Goal: Task Accomplishment & Management: Manage account settings

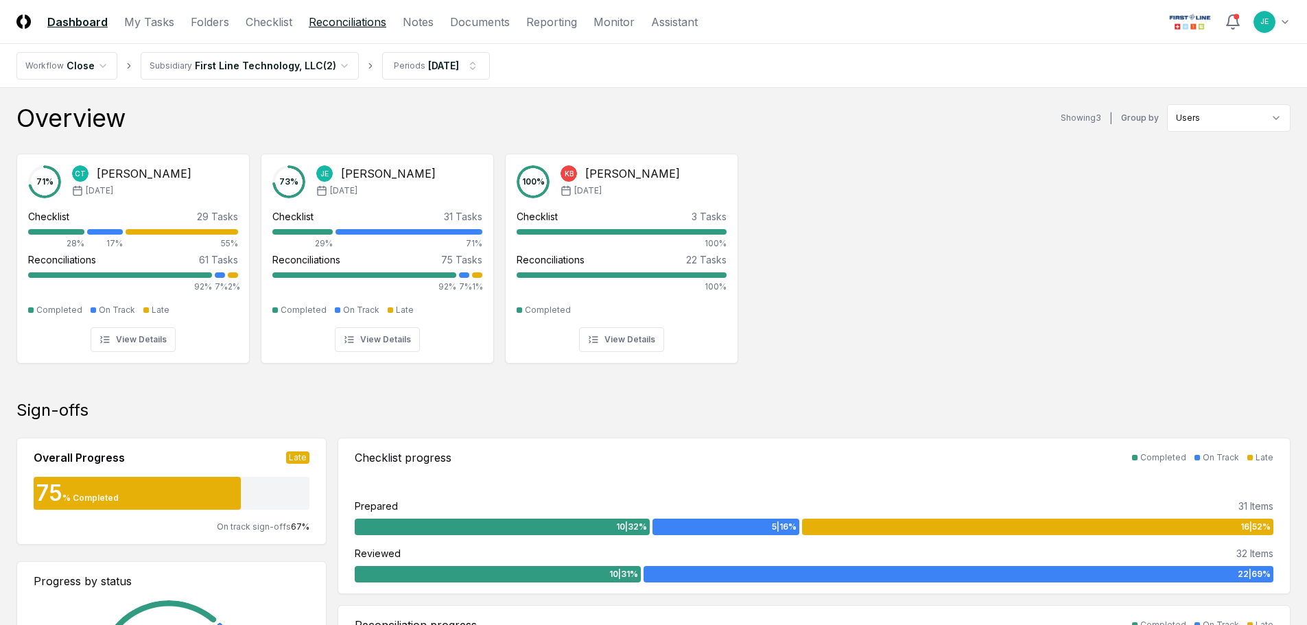
click at [329, 23] on link "Reconciliations" at bounding box center [348, 22] width 78 height 16
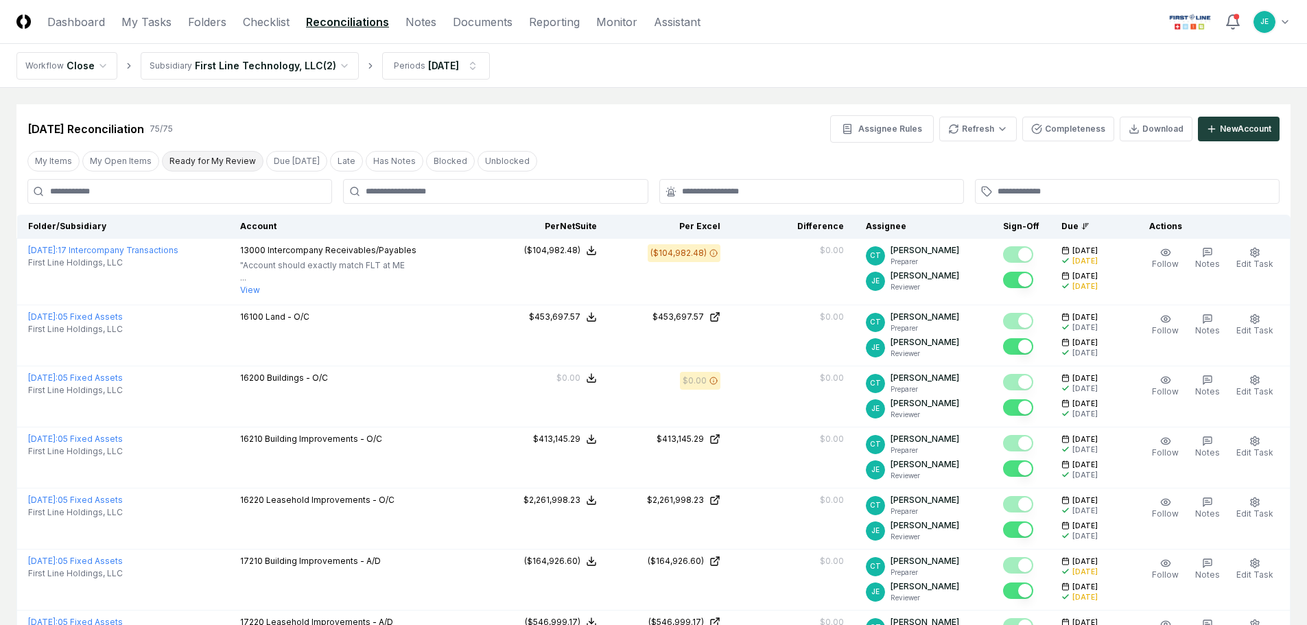
click at [185, 161] on button "Ready for My Review" at bounding box center [213, 161] width 102 height 21
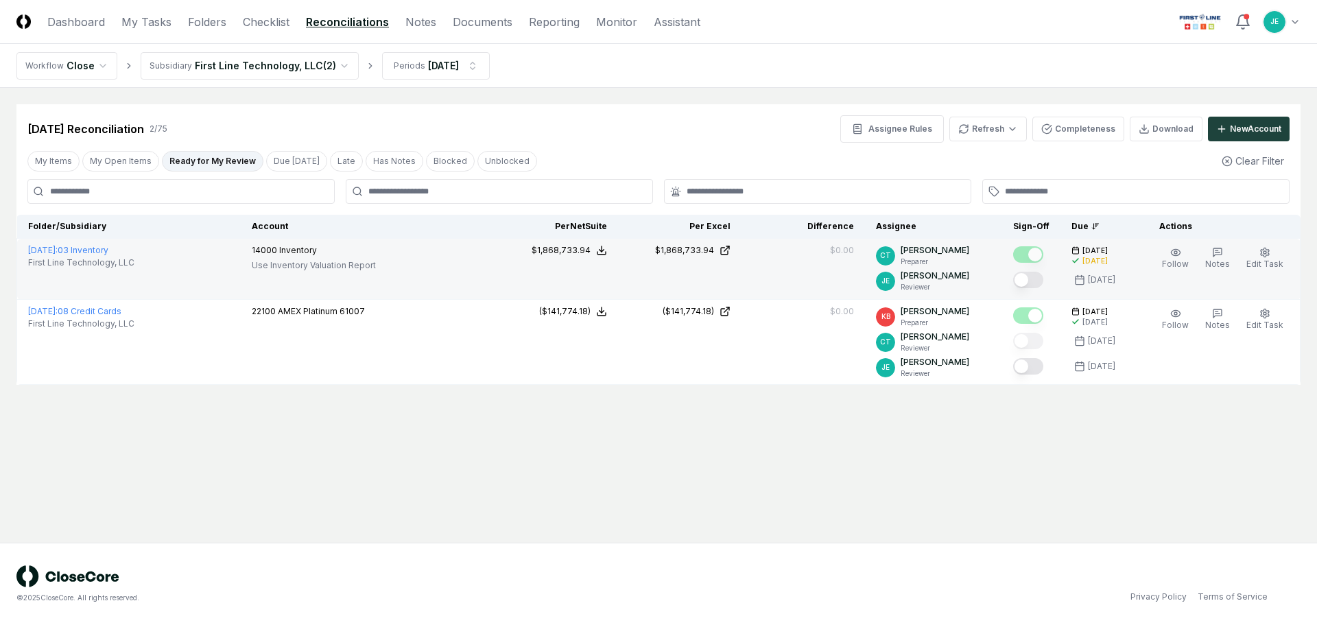
click at [1030, 275] on button "Mark complete" at bounding box center [1028, 280] width 30 height 16
click at [268, 16] on link "Checklist" at bounding box center [266, 22] width 47 height 16
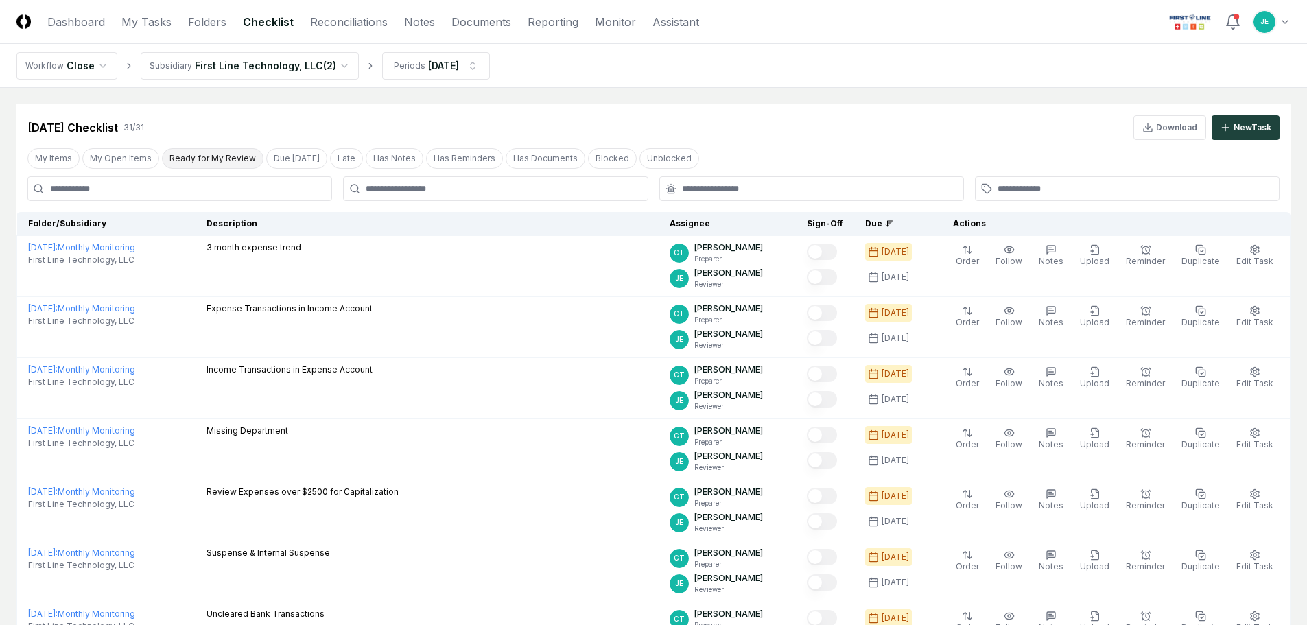
click at [241, 158] on button "Ready for My Review" at bounding box center [213, 158] width 102 height 21
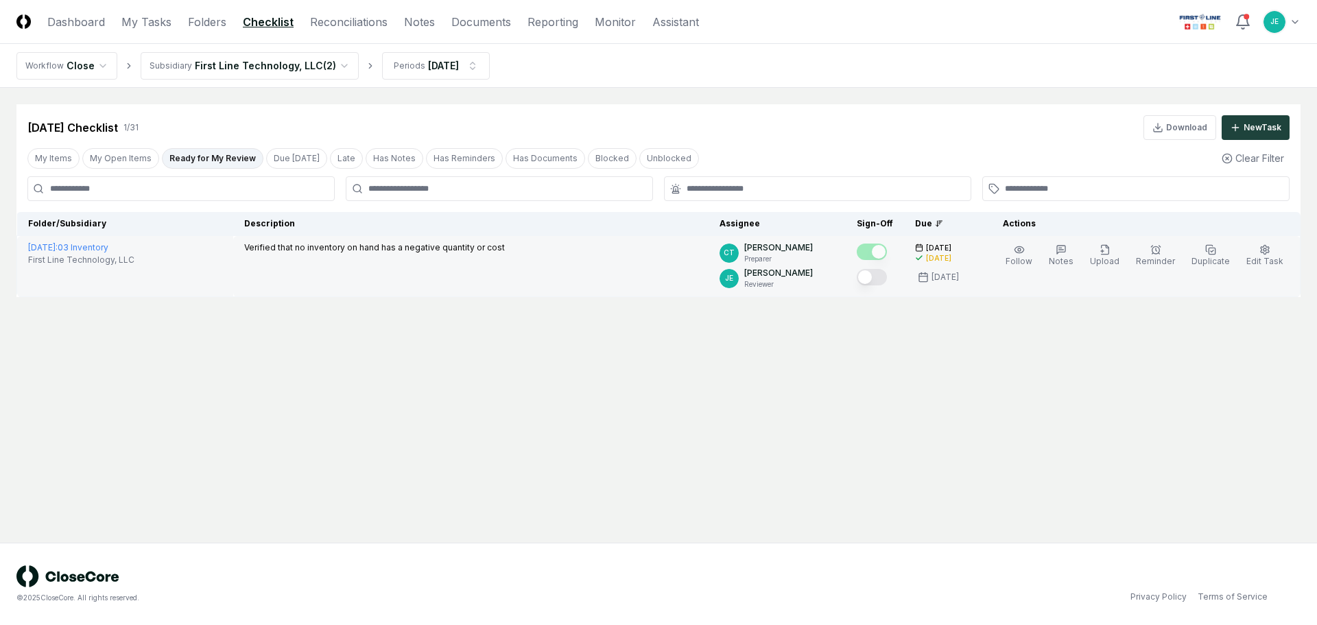
click at [886, 277] on button "Mark complete" at bounding box center [872, 277] width 30 height 16
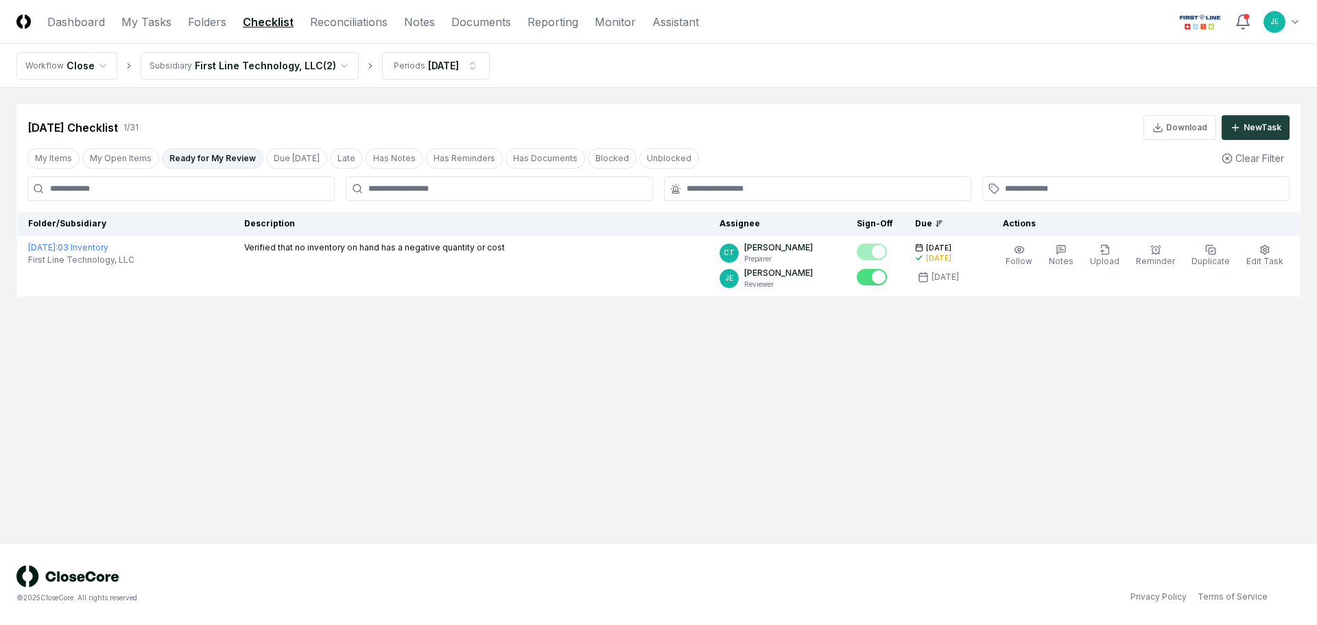
click at [646, 371] on main "Cancel Reassign [DATE] Checklist 1 / 31 Download New Task My Items My Open Item…" at bounding box center [658, 315] width 1317 height 455
click at [422, 62] on html "CloseCore Dashboard My Tasks Folders Checklist Reconciliations Notes Documents …" at bounding box center [658, 312] width 1317 height 625
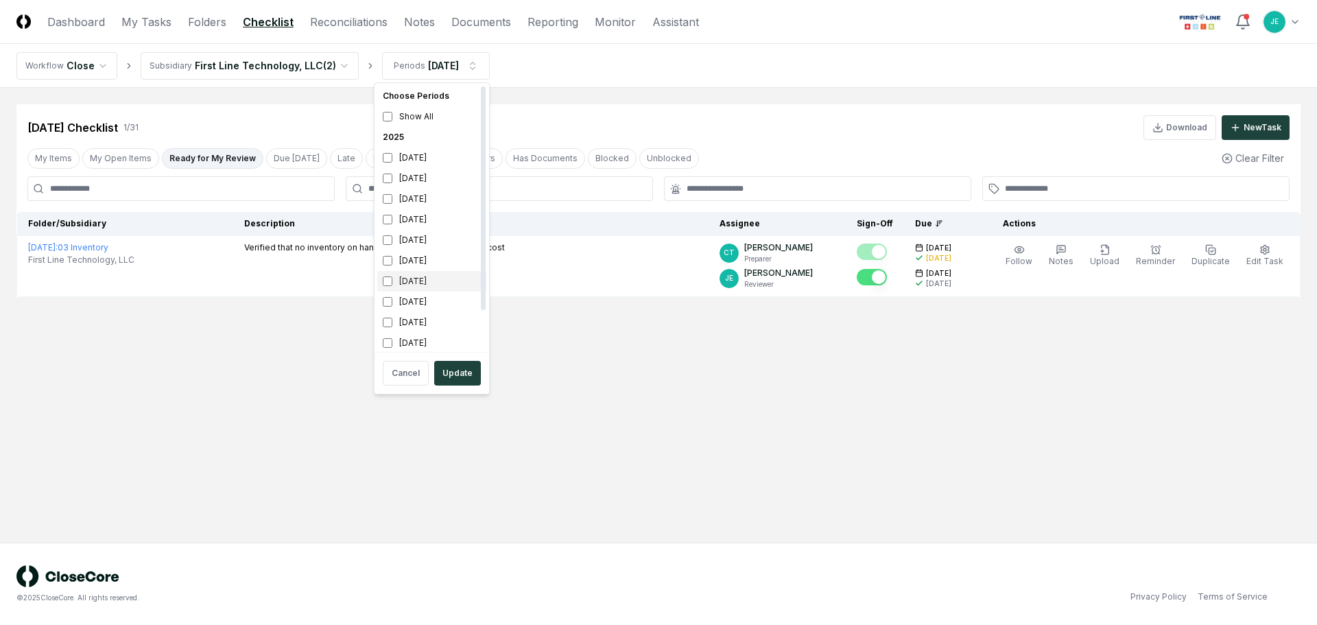
click at [404, 279] on div "[DATE]" at bounding box center [431, 281] width 109 height 21
click at [458, 373] on button "Update" at bounding box center [457, 373] width 47 height 25
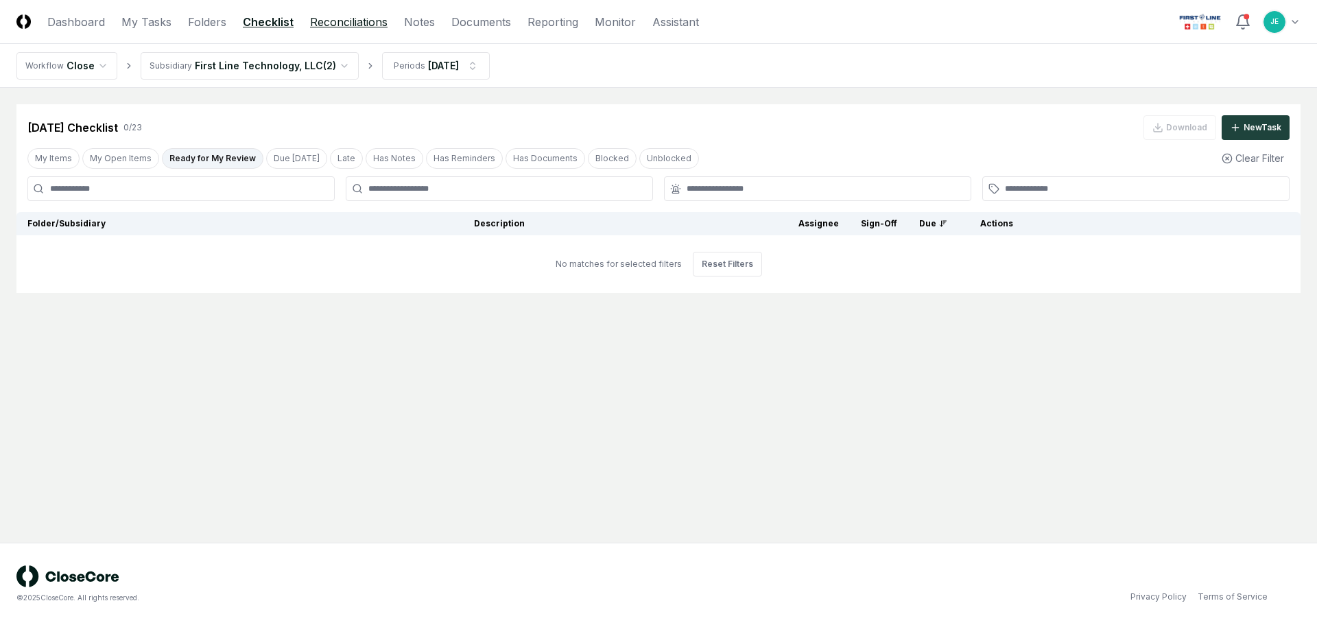
click at [337, 24] on link "Reconciliations" at bounding box center [349, 22] width 78 height 16
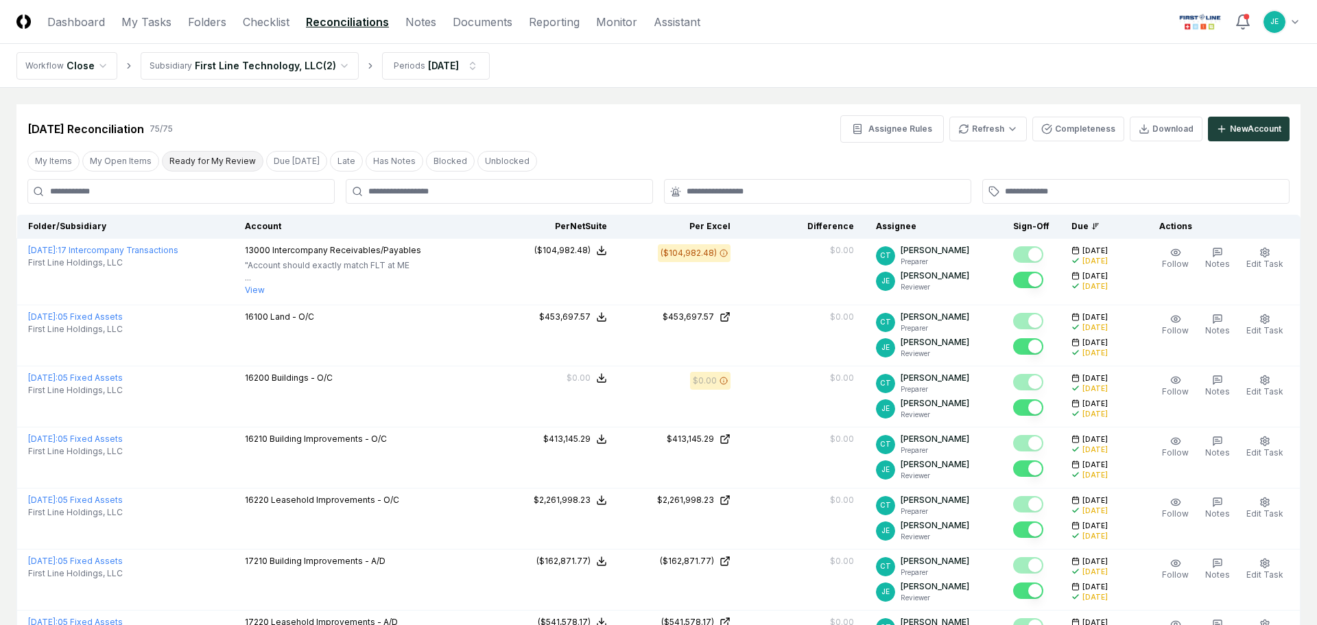
click at [212, 163] on button "Ready for My Review" at bounding box center [213, 161] width 102 height 21
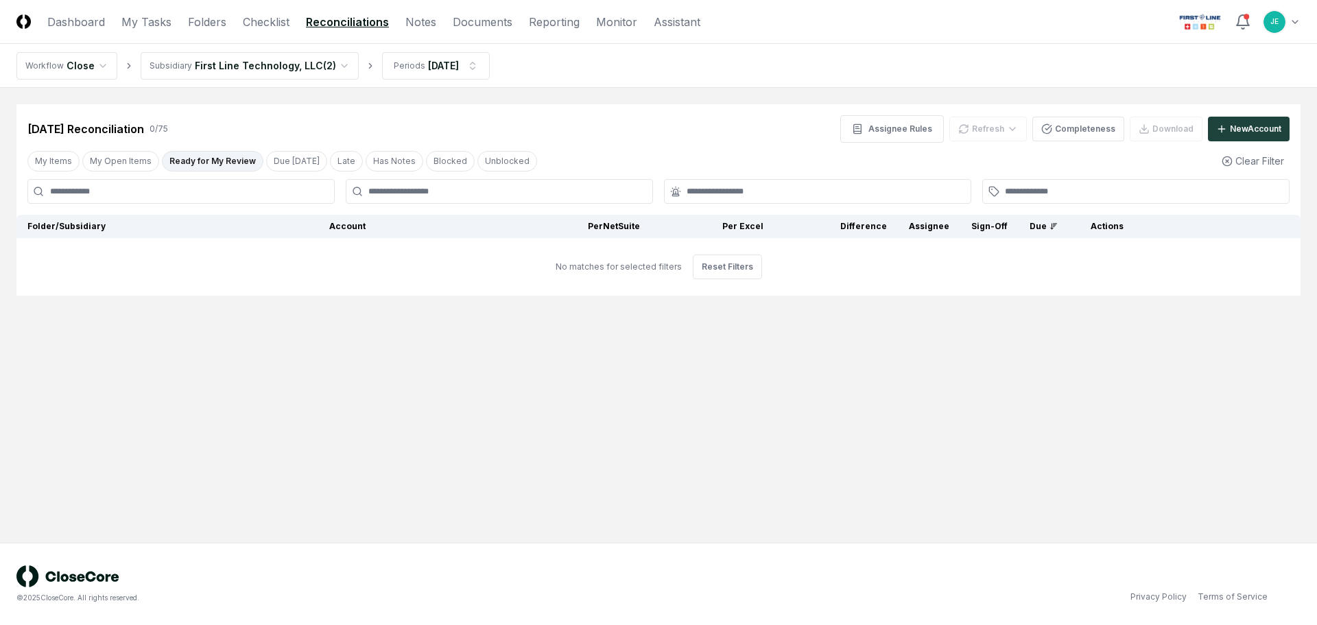
click at [704, 83] on nav "Workflow Close Subsidiary First Line Technology, LLC ( 2 ) Periods [DATE]" at bounding box center [658, 66] width 1317 height 44
click at [429, 75] on html "CloseCore Dashboard My Tasks Folders Checklist Reconciliations Notes Documents …" at bounding box center [658, 312] width 1317 height 625
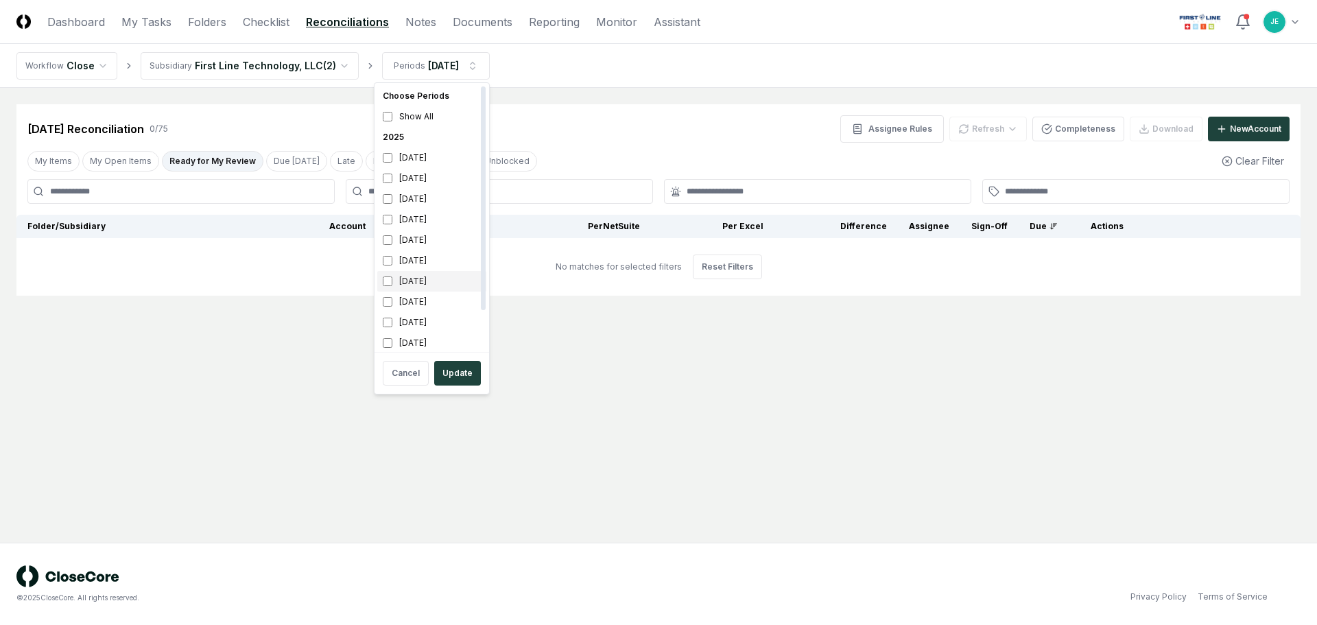
click at [406, 279] on div "[DATE]" at bounding box center [431, 281] width 109 height 21
click at [410, 264] on div "[DATE]" at bounding box center [431, 260] width 109 height 21
click at [459, 372] on button "Update" at bounding box center [457, 373] width 47 height 25
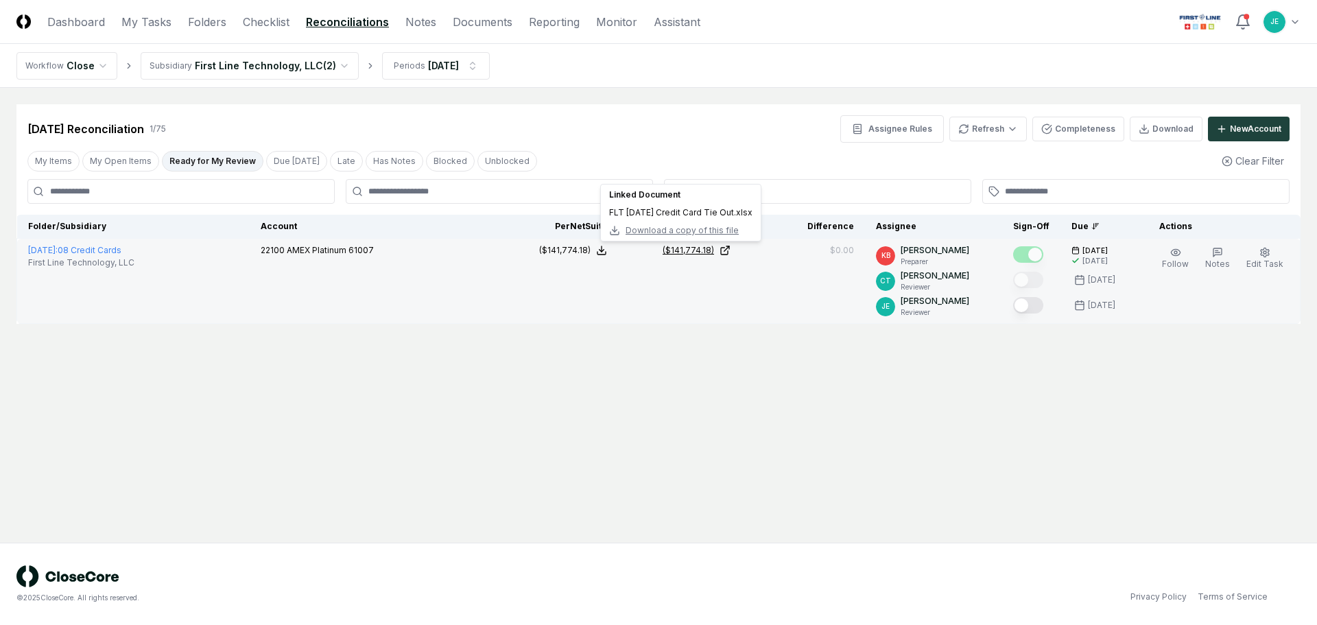
click at [731, 250] on icon at bounding box center [725, 250] width 11 height 11
click at [1026, 304] on button "Mark complete" at bounding box center [1028, 305] width 30 height 16
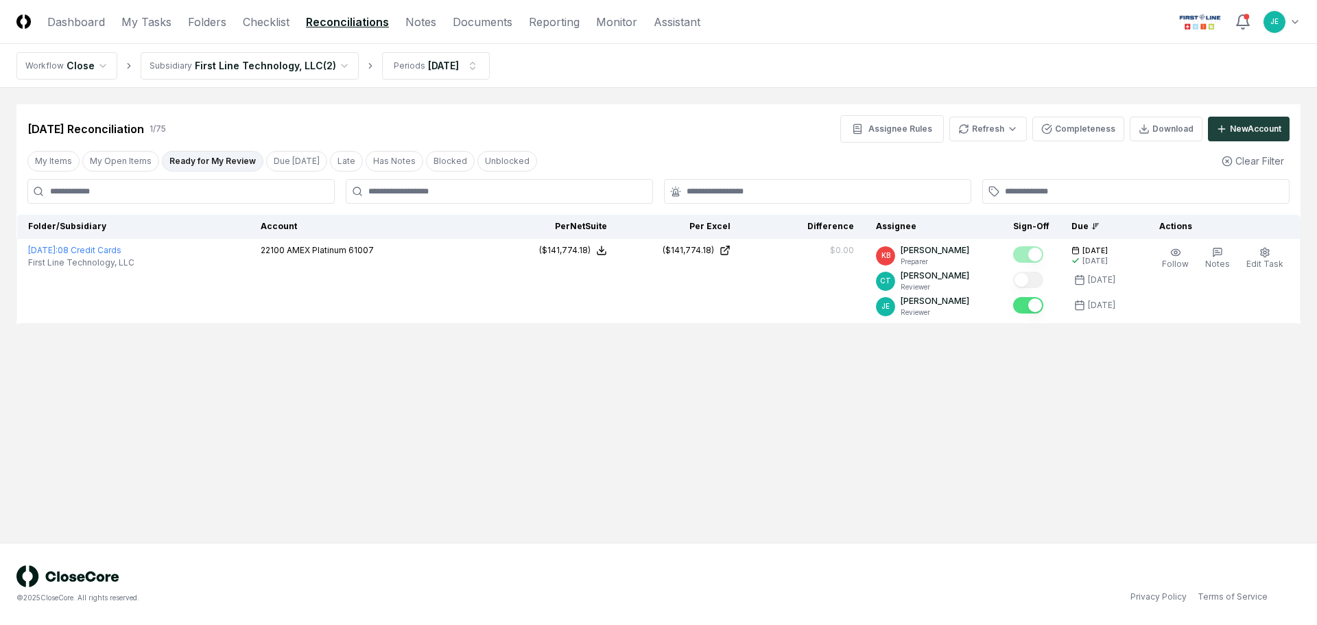
click at [767, 358] on main "Cancel Reassign [DATE] Reconciliation 1 / 75 Assignee Rules Refresh Completenes…" at bounding box center [658, 315] width 1317 height 455
click at [141, 163] on button "My Open Items" at bounding box center [120, 161] width 77 height 21
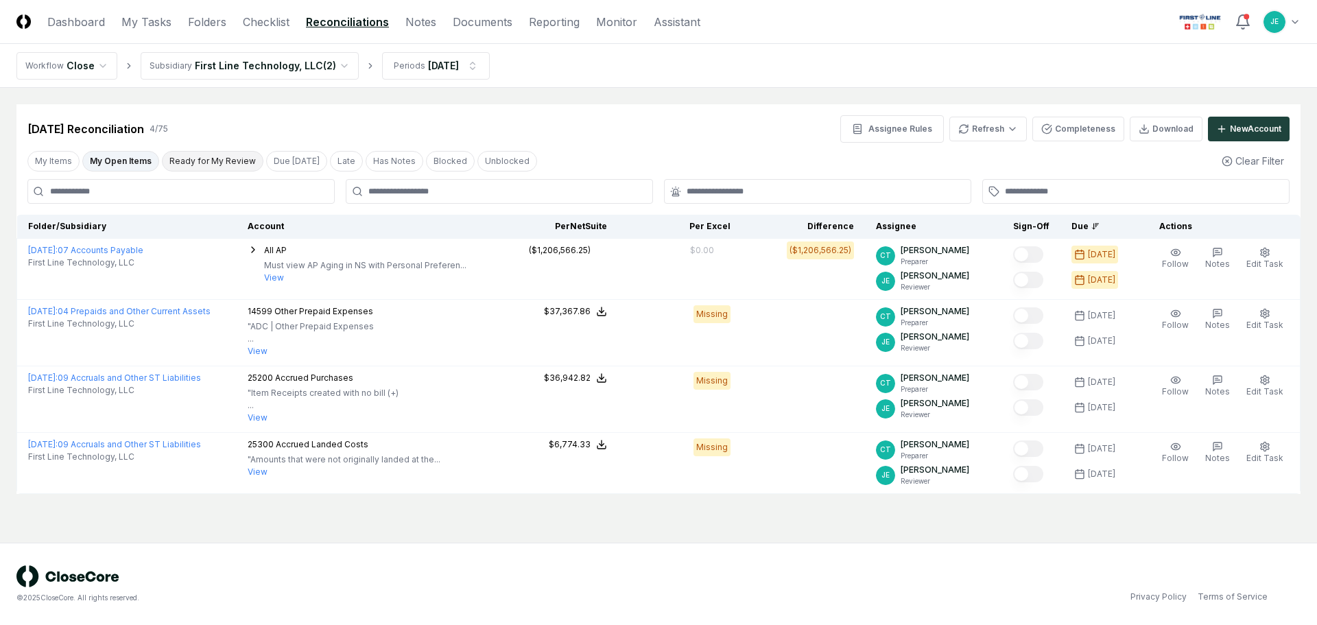
click at [195, 161] on button "Ready for My Review" at bounding box center [213, 161] width 102 height 21
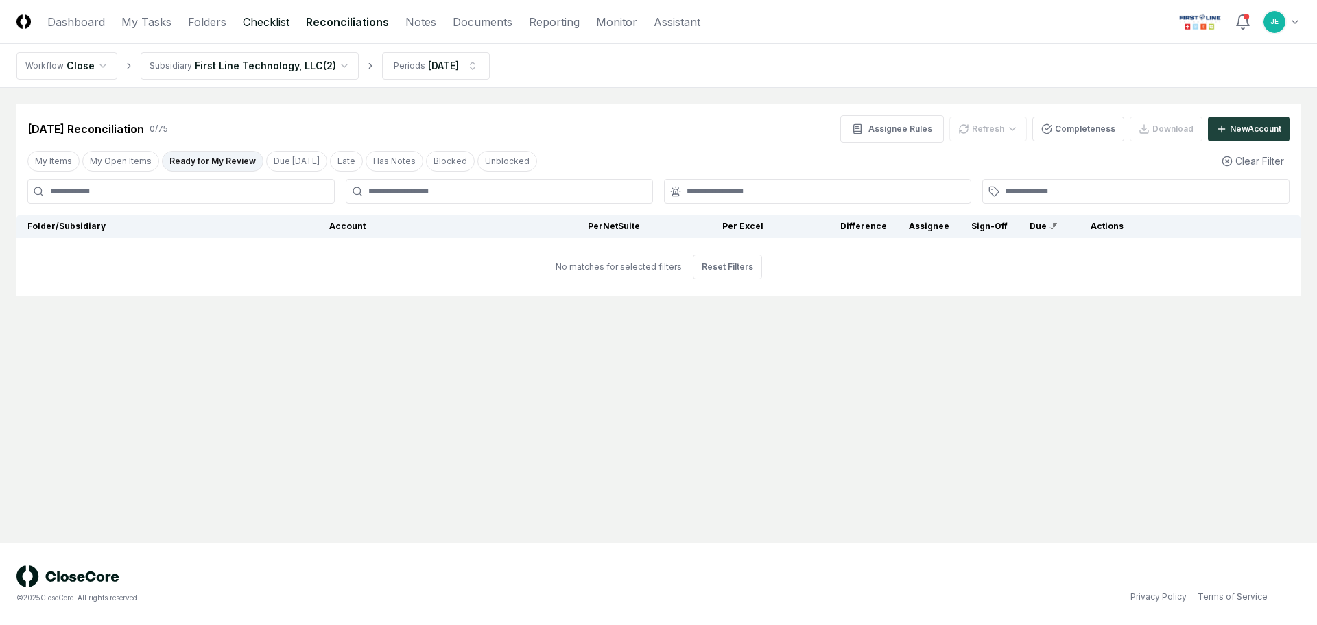
click at [279, 19] on link "Checklist" at bounding box center [266, 22] width 47 height 16
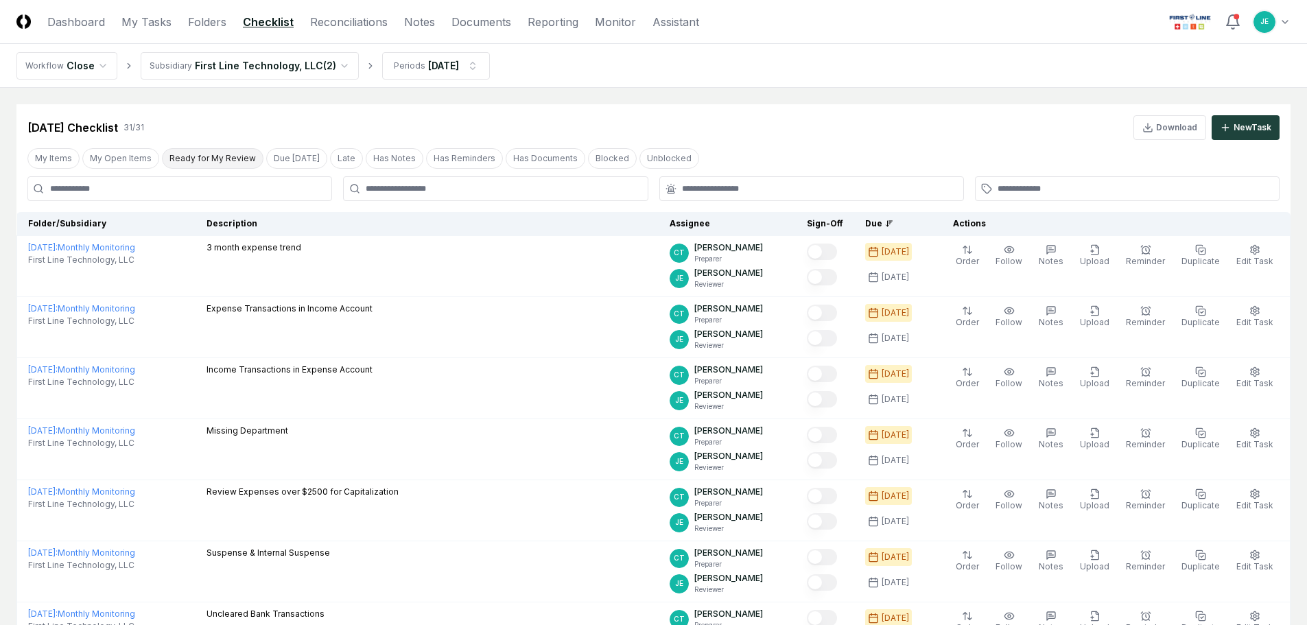
click at [220, 158] on button "Ready for My Review" at bounding box center [213, 158] width 102 height 21
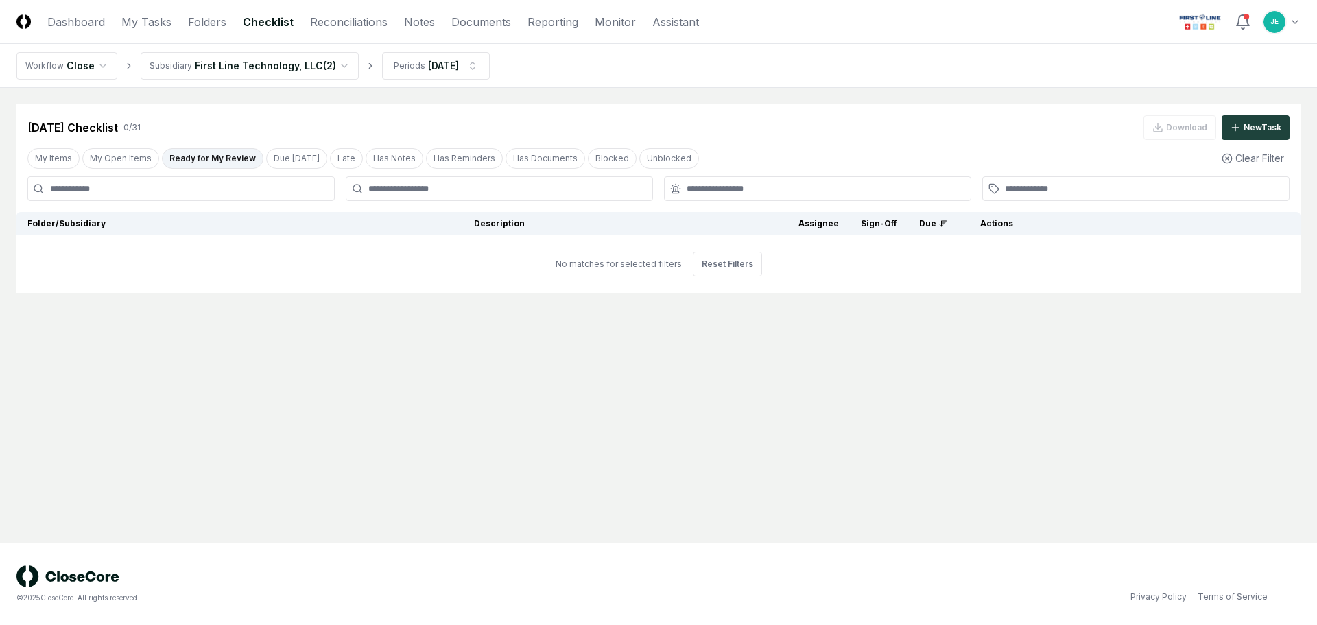
click at [306, 65] on html "CloseCore Dashboard My Tasks Folders Checklist Reconciliations Notes Documents …" at bounding box center [658, 312] width 1317 height 625
click at [327, 27] on link "Reconciliations" at bounding box center [349, 22] width 78 height 16
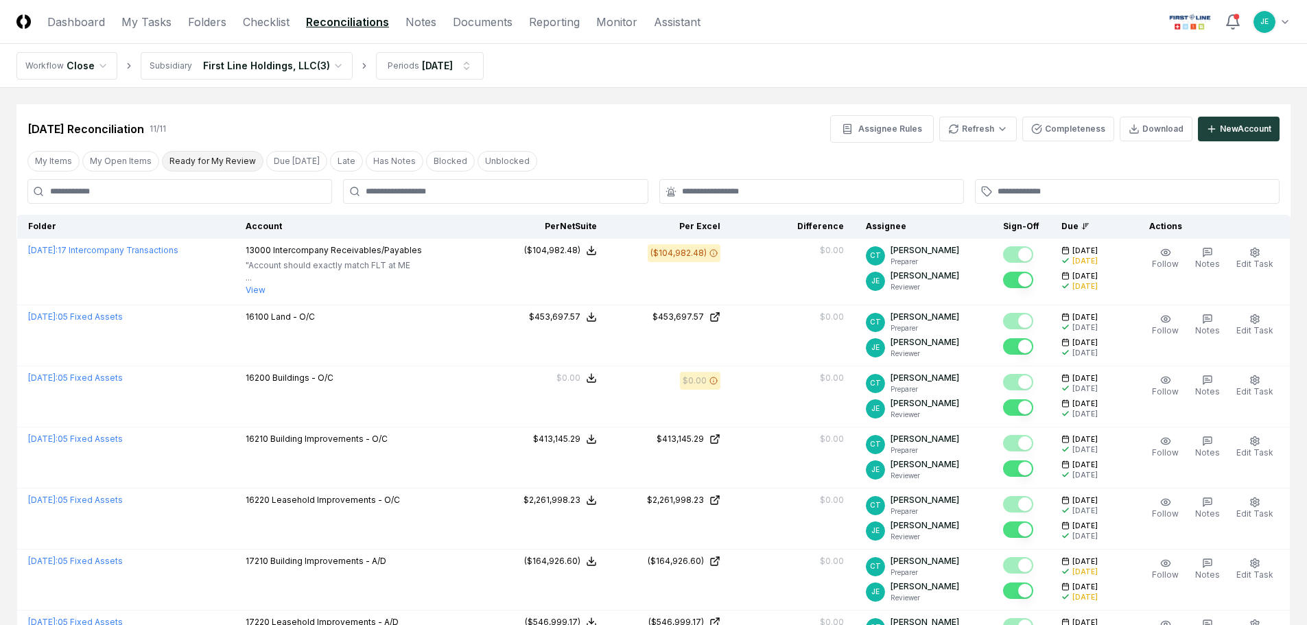
click at [181, 164] on button "Ready for My Review" at bounding box center [213, 161] width 102 height 21
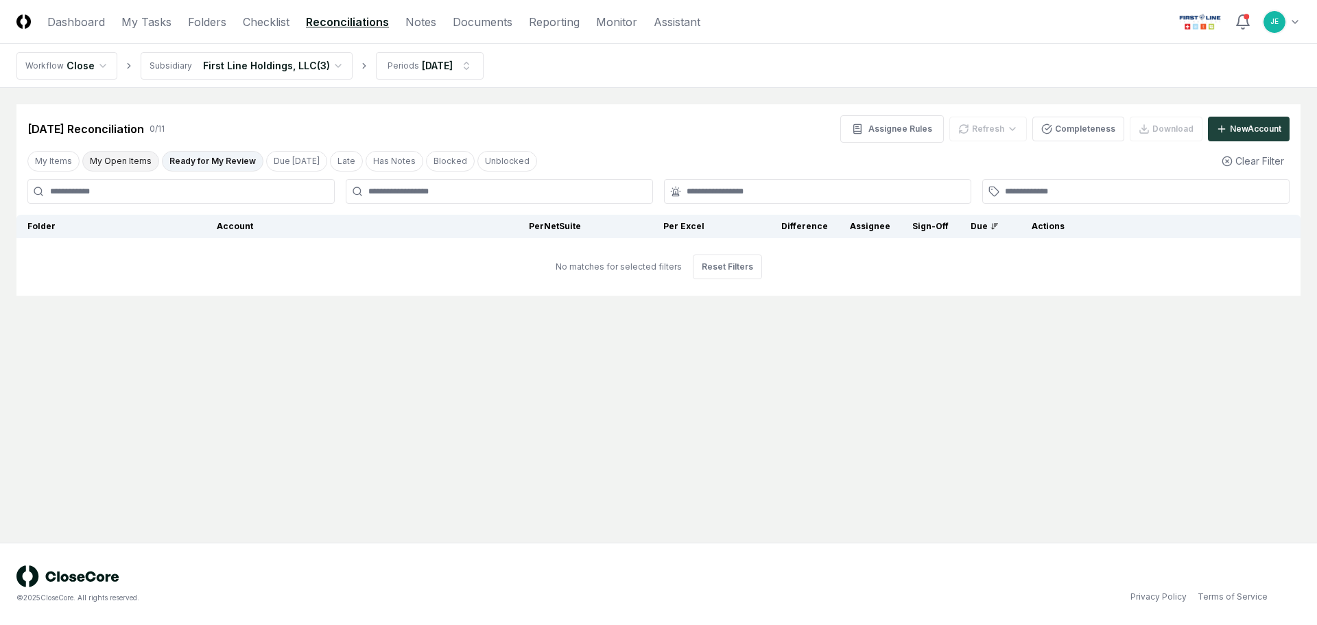
click at [104, 155] on button "My Open Items" at bounding box center [120, 161] width 77 height 21
click at [287, 61] on html "CloseCore Dashboard My Tasks Folders Checklist Reconciliations Notes Documents …" at bounding box center [658, 312] width 1317 height 625
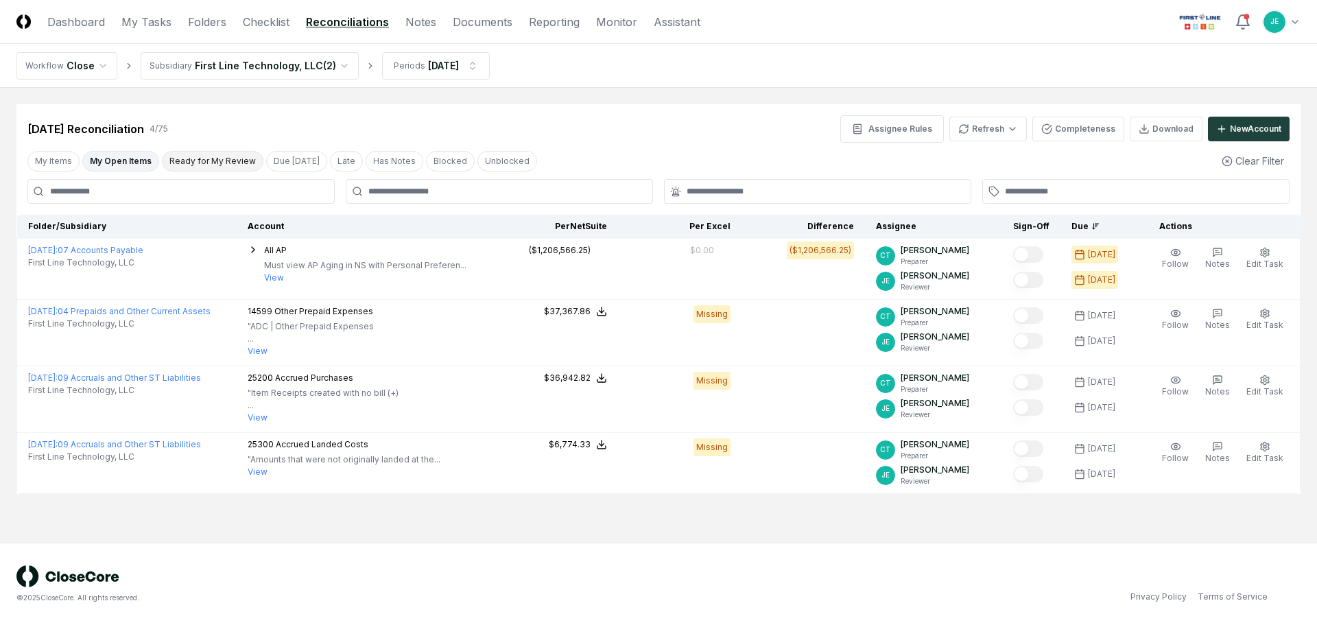
click at [219, 158] on button "Ready for My Review" at bounding box center [213, 161] width 102 height 21
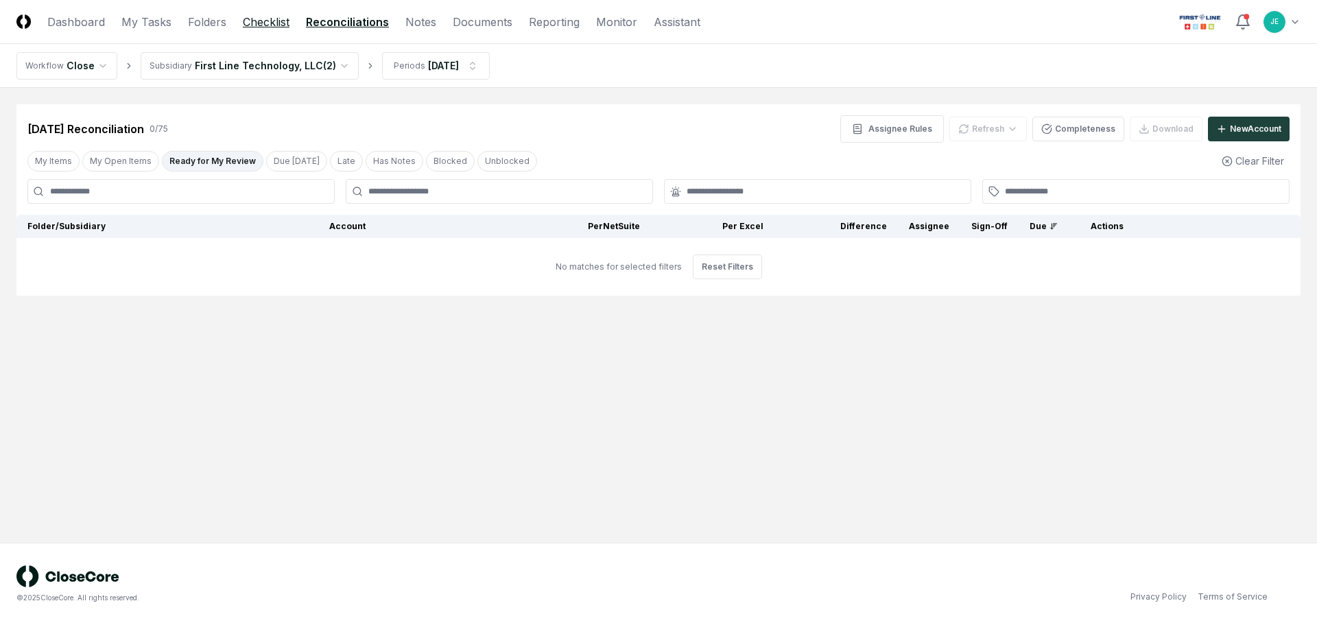
click at [276, 23] on link "Checklist" at bounding box center [266, 22] width 47 height 16
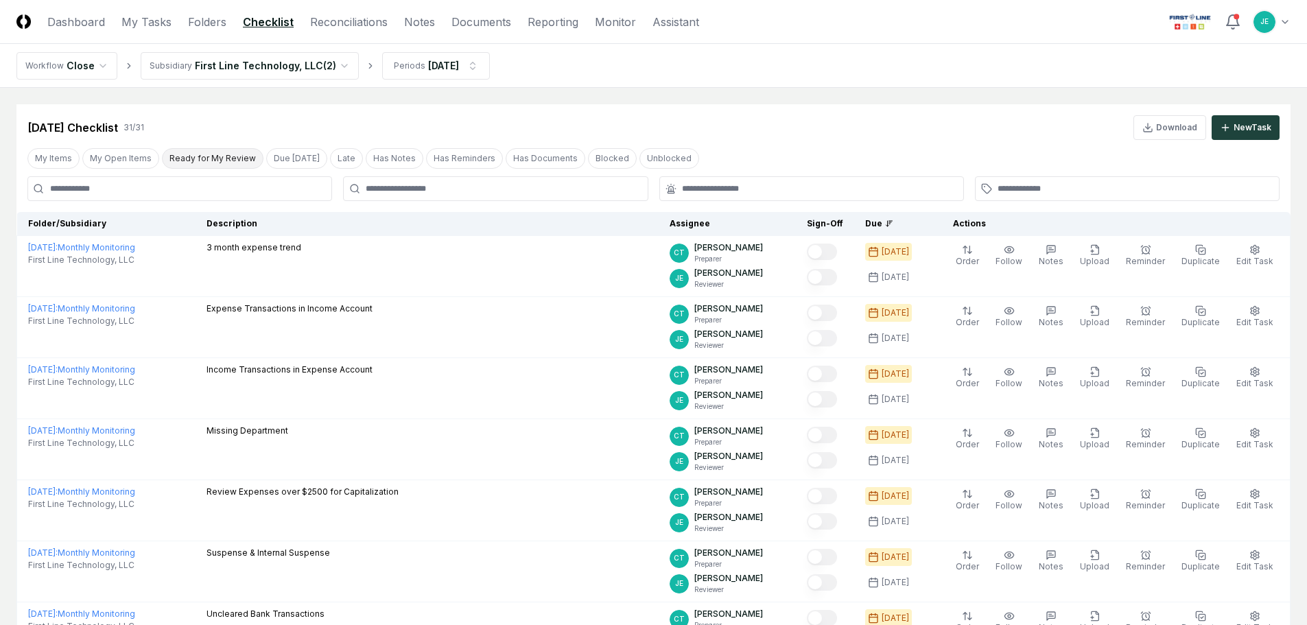
click at [220, 159] on button "Ready for My Review" at bounding box center [213, 158] width 102 height 21
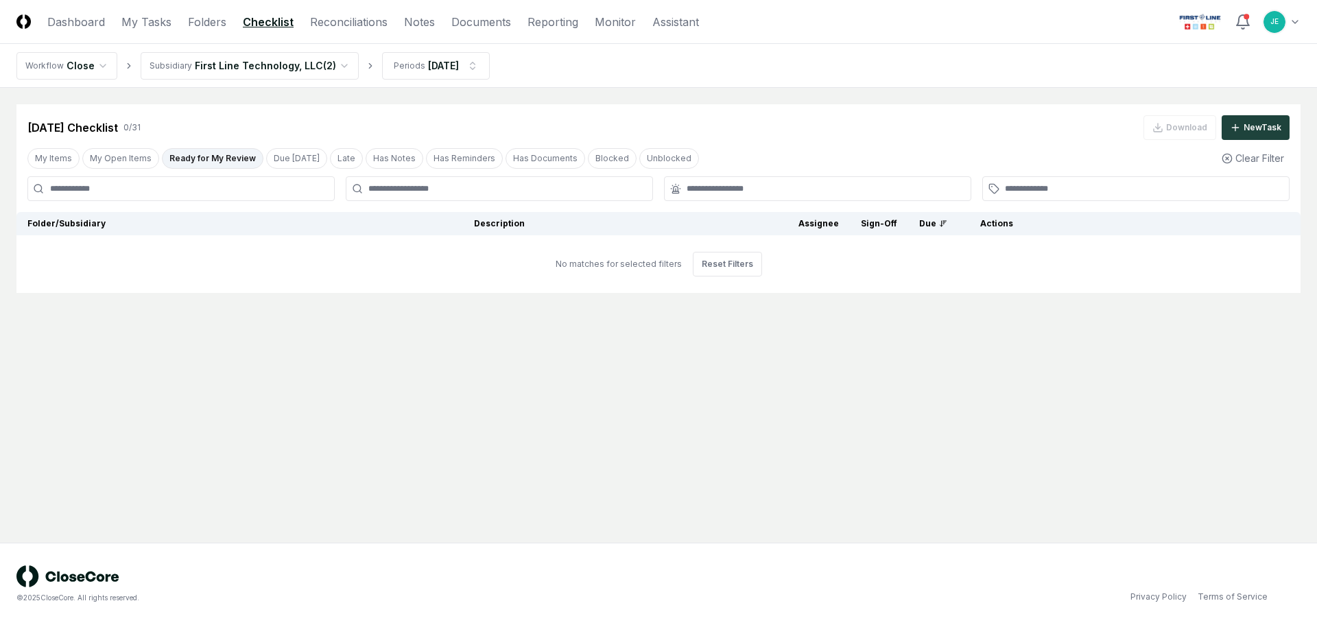
click at [328, 59] on html "CloseCore Dashboard My Tasks Folders Checklist Reconciliations Notes Documents …" at bounding box center [658, 312] width 1317 height 625
click at [322, 24] on link "Reconciliations" at bounding box center [349, 22] width 78 height 16
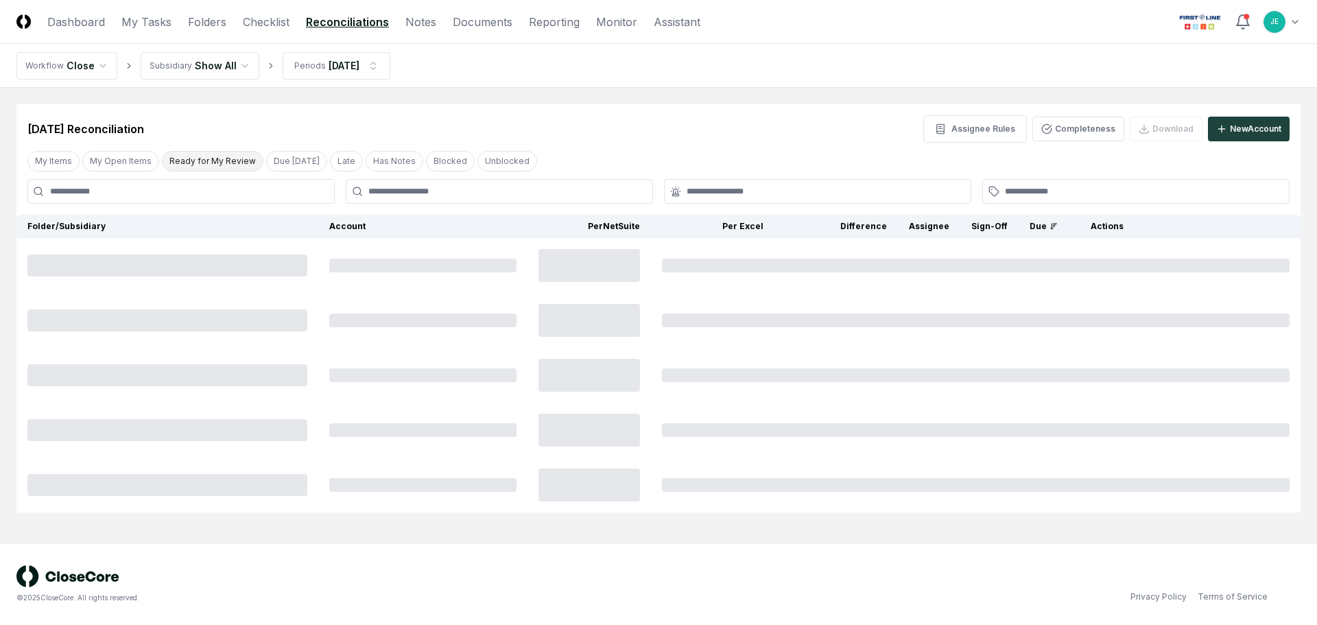
click at [198, 161] on button "Ready for My Review" at bounding box center [213, 161] width 102 height 21
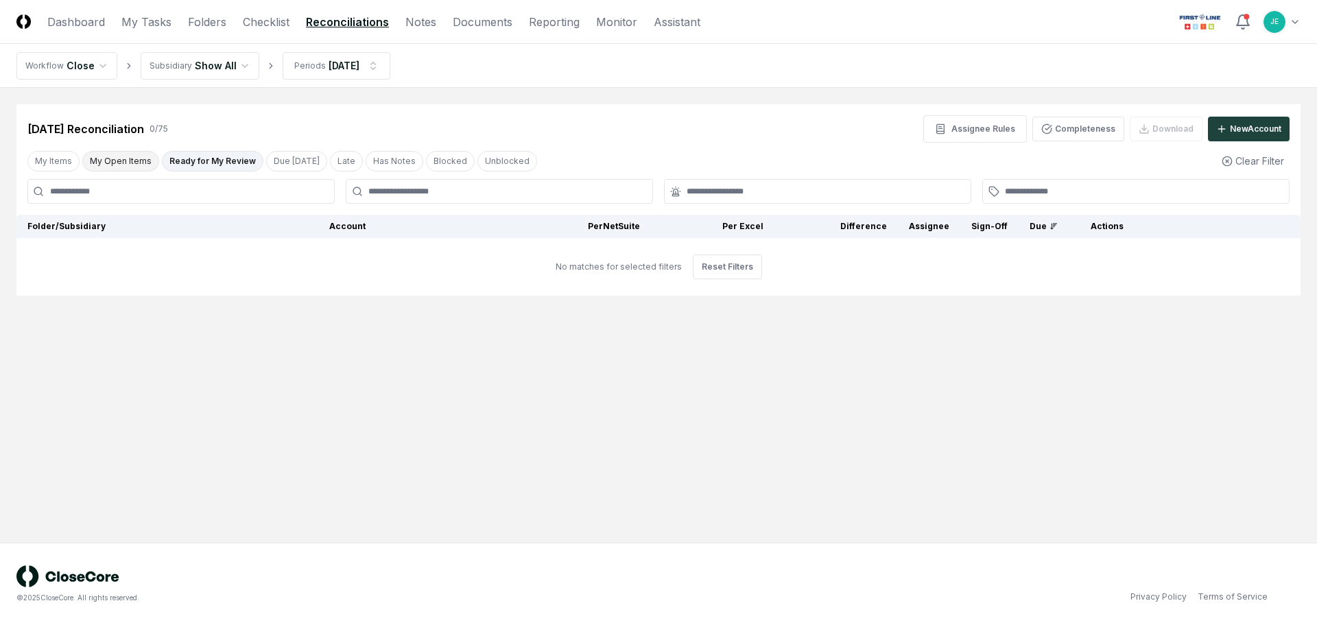
click at [95, 154] on button "My Open Items" at bounding box center [120, 161] width 77 height 21
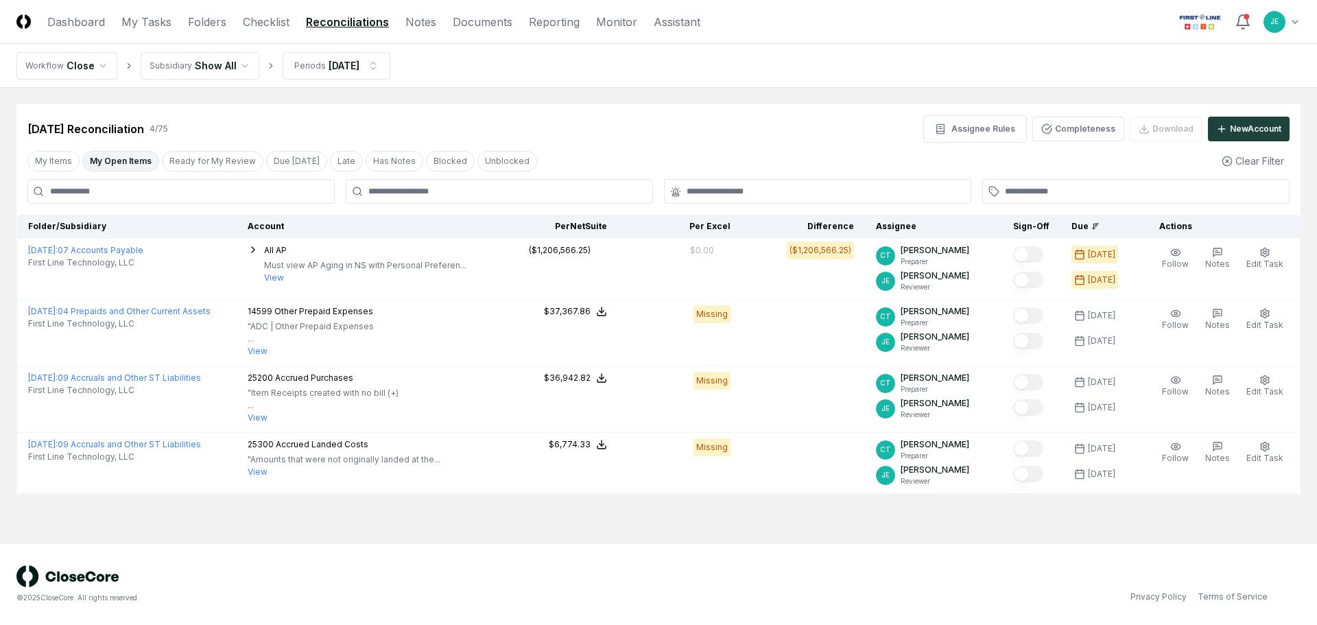
click at [1288, 23] on html "CloseCore Dashboard My Tasks Folders Checklist Reconciliations Notes Documents …" at bounding box center [658, 312] width 1317 height 625
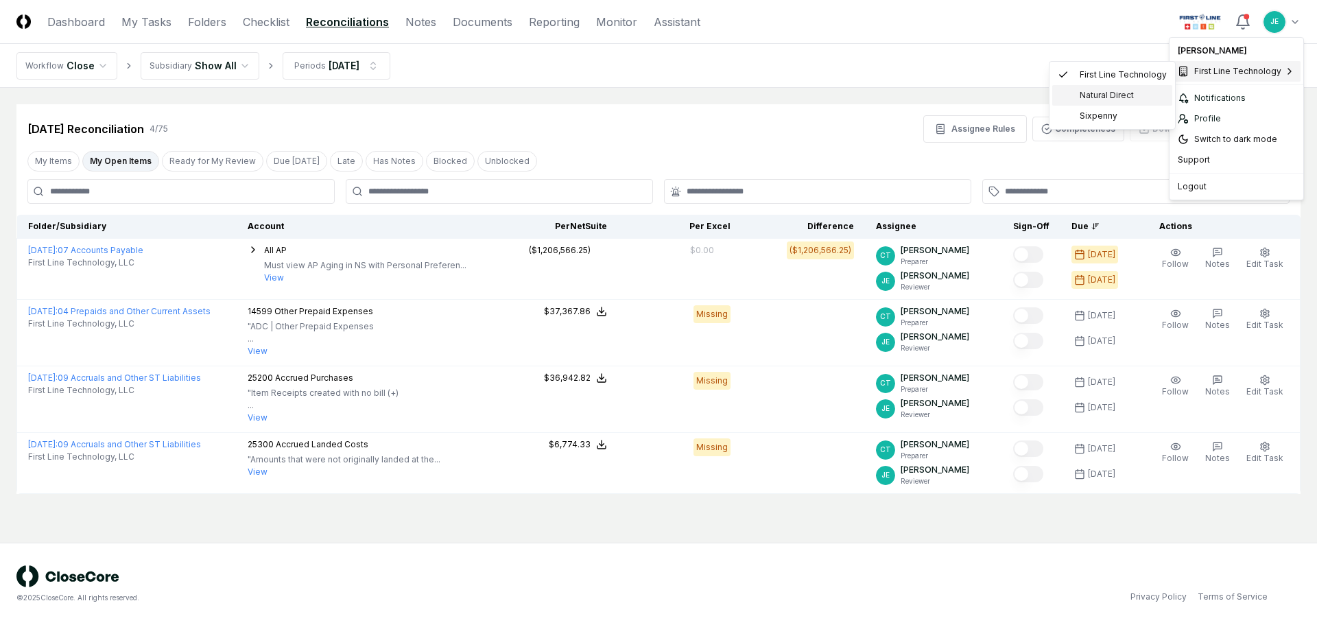
click at [1110, 98] on span "Natural Direct" at bounding box center [1107, 95] width 54 height 12
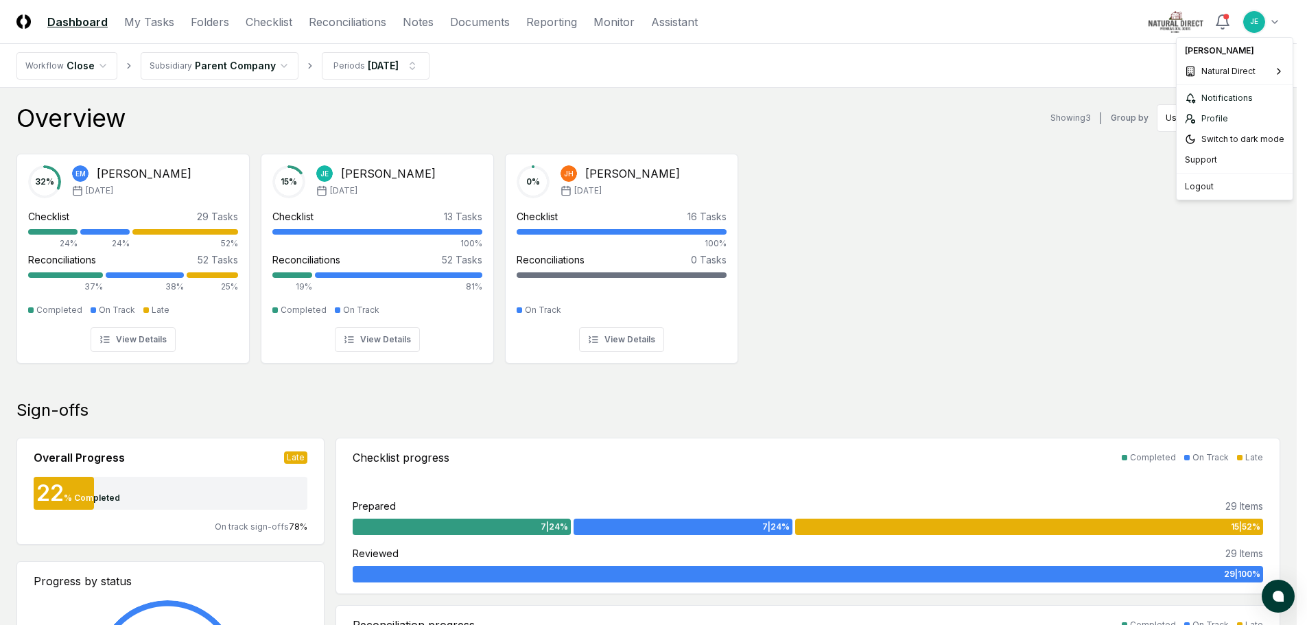
click at [1113, 75] on span "First Line Technology" at bounding box center [1130, 75] width 87 height 12
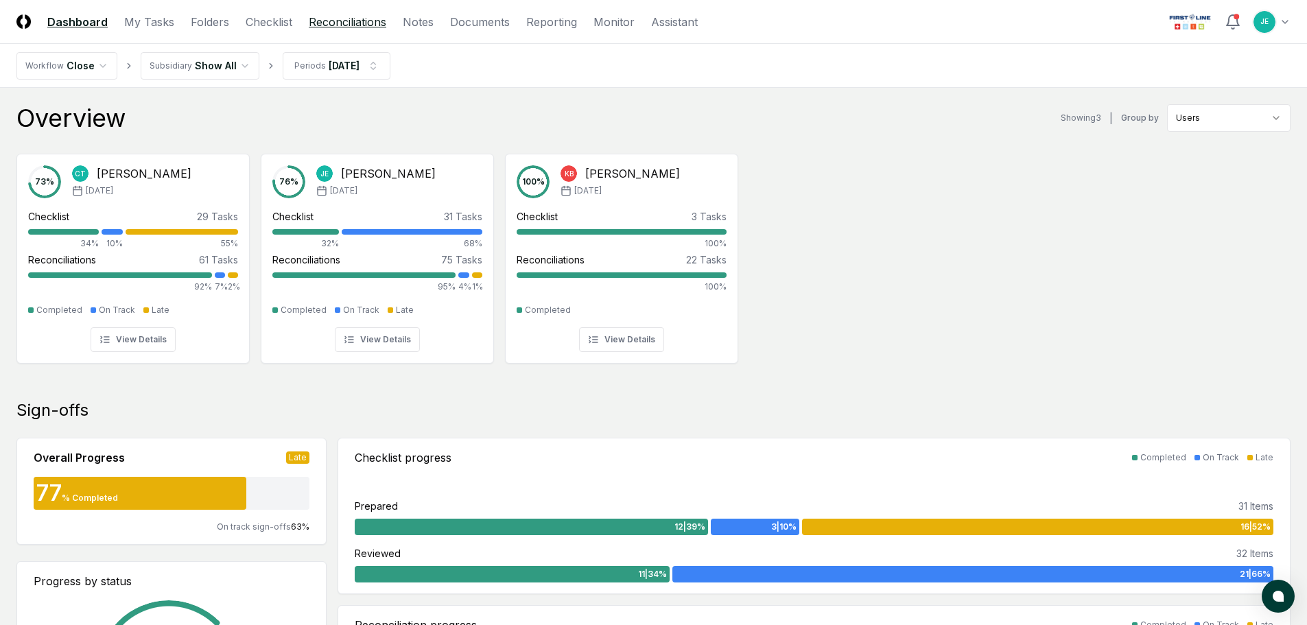
click at [329, 26] on link "Reconciliations" at bounding box center [348, 22] width 78 height 16
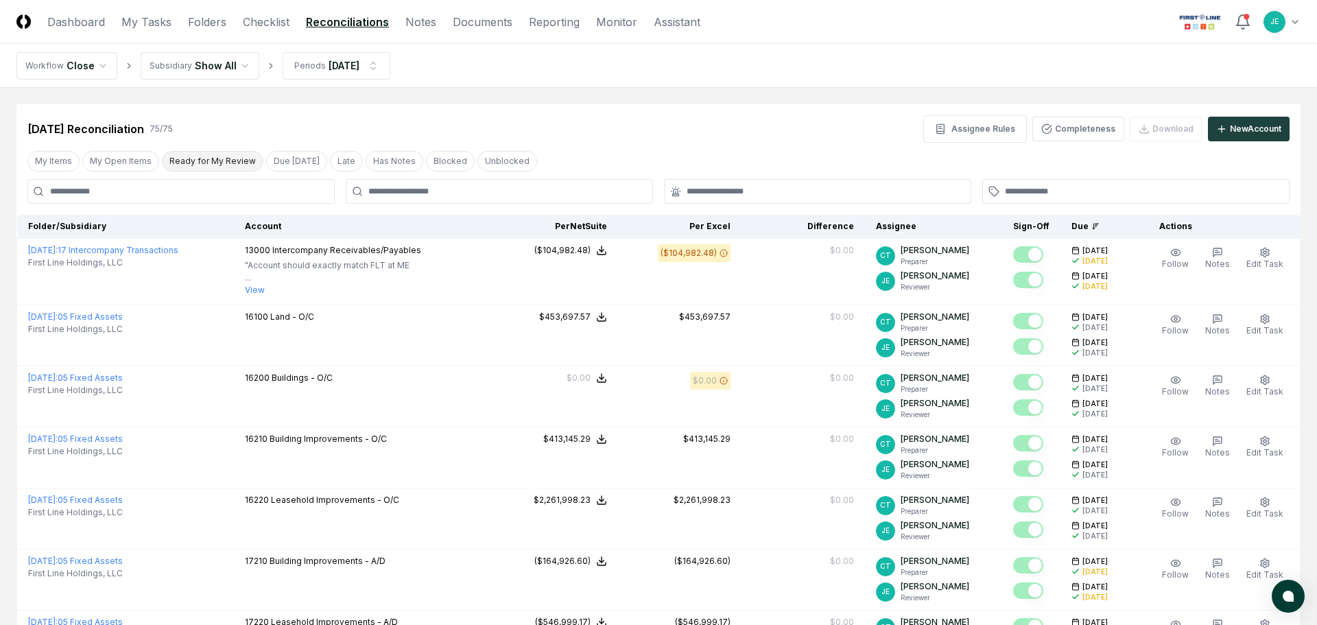
click at [211, 159] on button "Ready for My Review" at bounding box center [213, 161] width 102 height 21
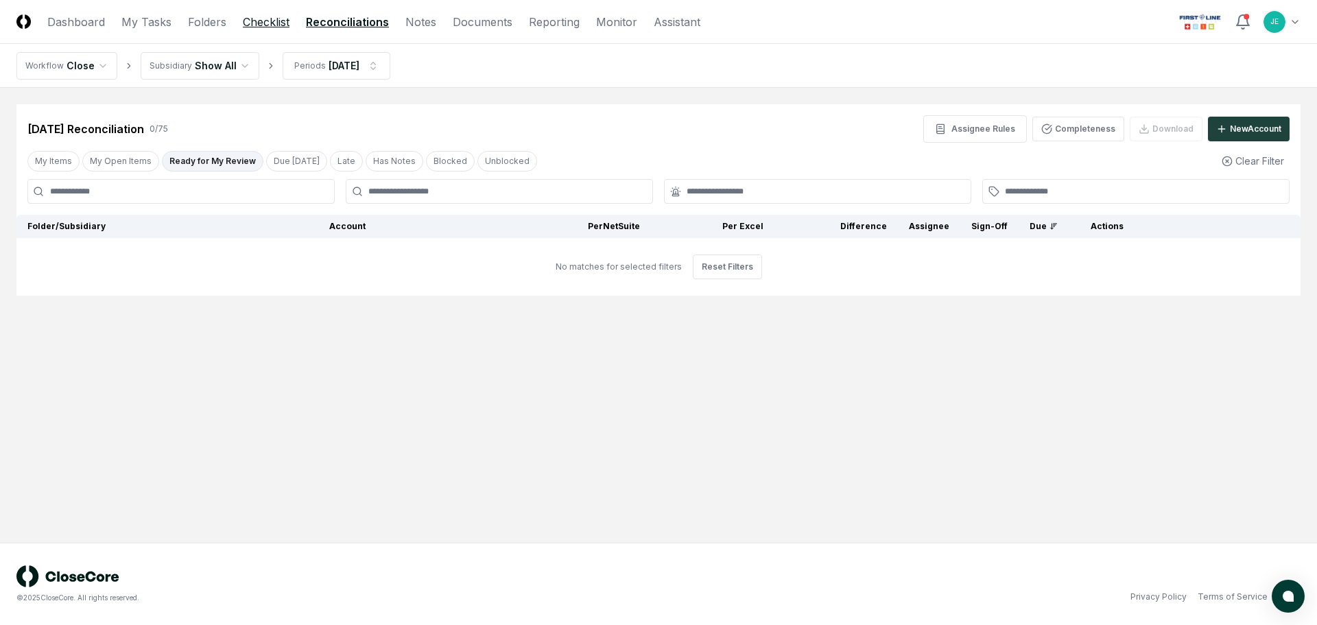
click at [253, 14] on link "Checklist" at bounding box center [266, 22] width 47 height 16
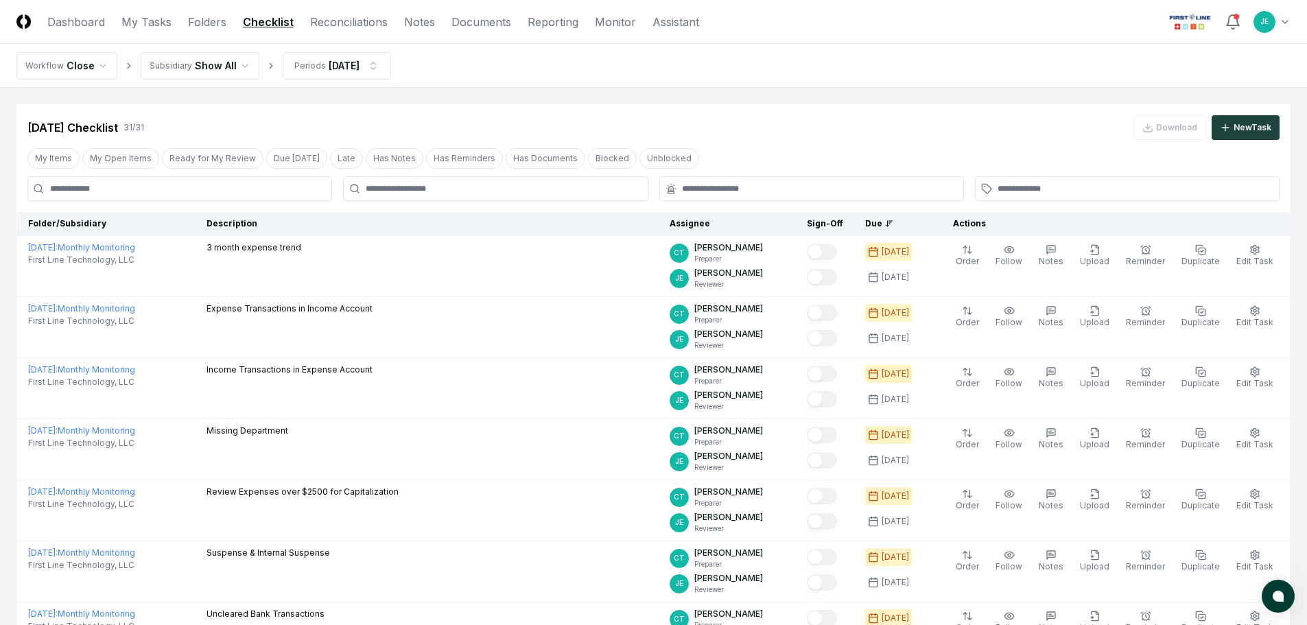
click at [204, 162] on button "Ready for My Review" at bounding box center [213, 158] width 102 height 21
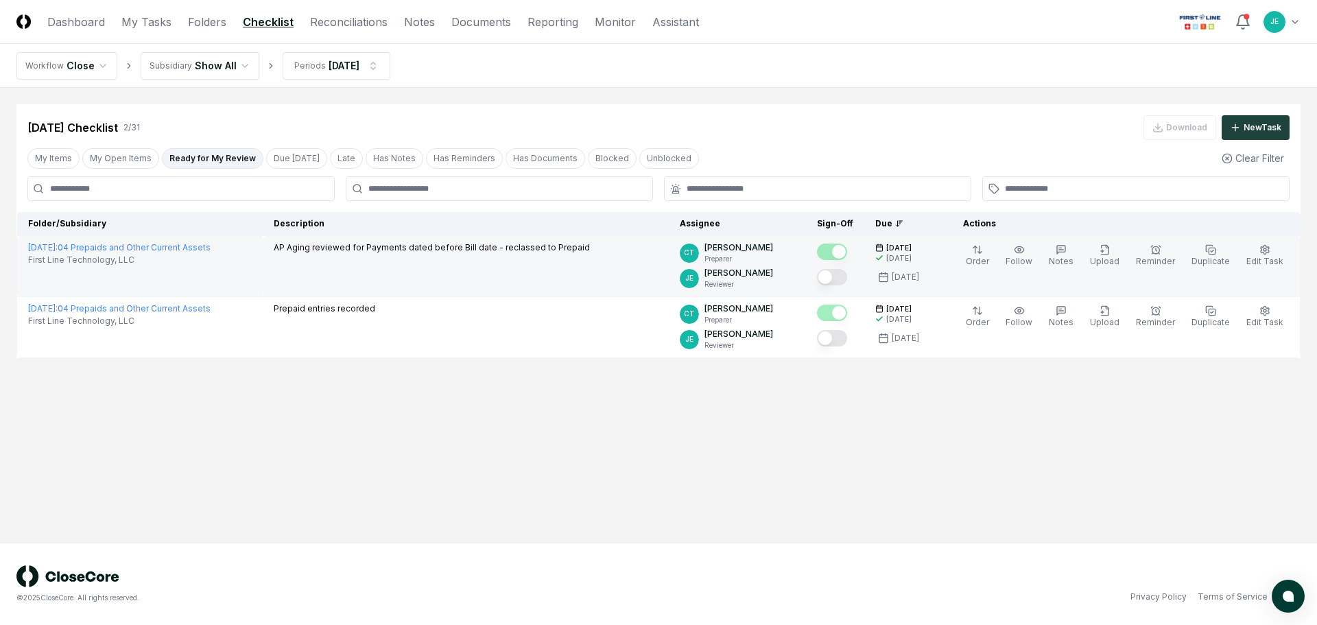
click at [843, 279] on button "Mark complete" at bounding box center [832, 277] width 30 height 16
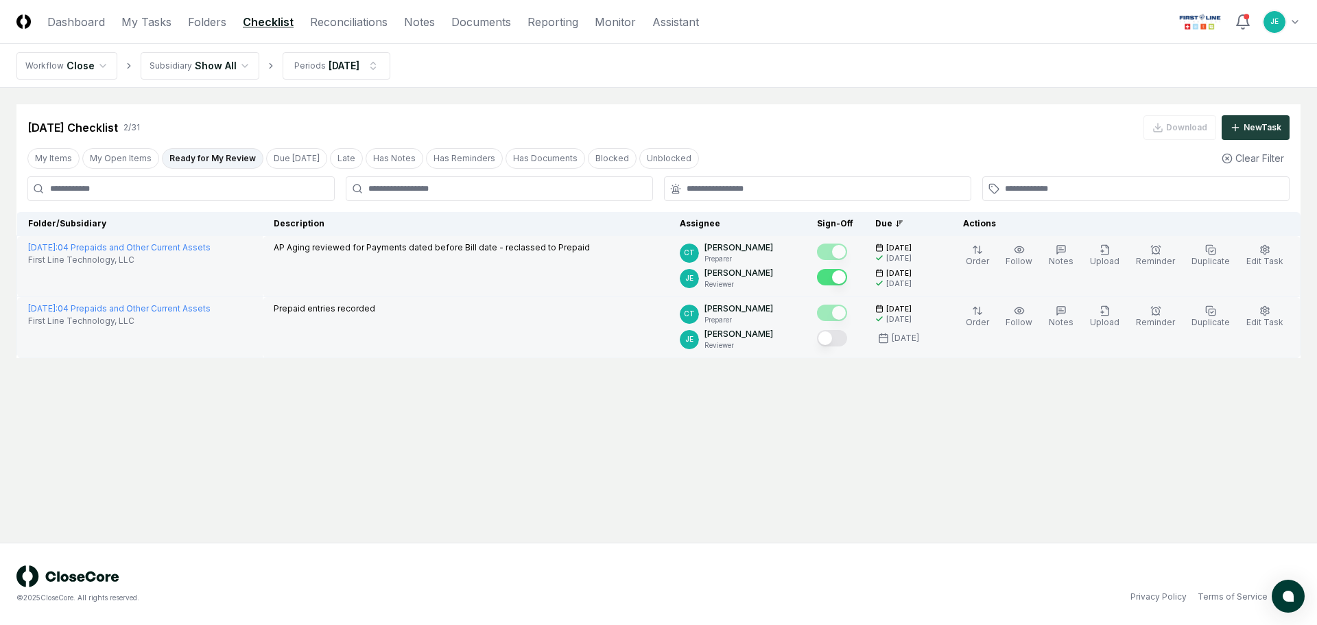
click at [843, 338] on button "Mark complete" at bounding box center [832, 338] width 30 height 16
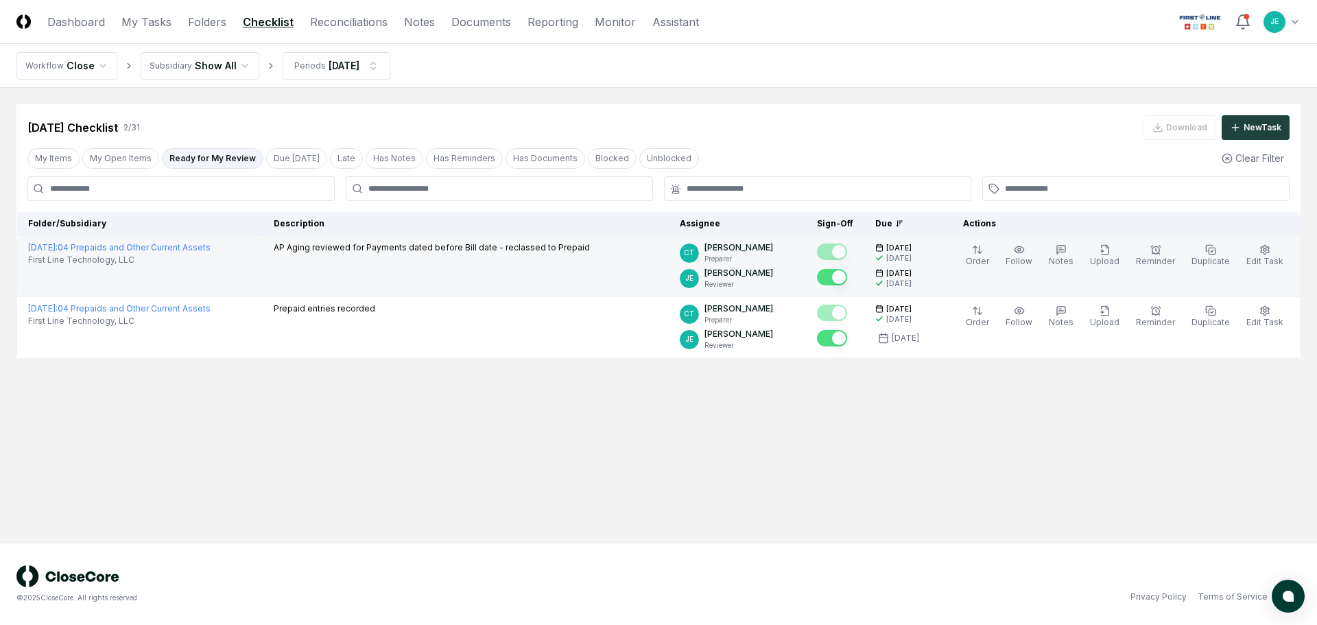
click at [711, 408] on main "Cancel Reassign Jul 2025 Checklist 2 / 31 Download New Task My Items My Open It…" at bounding box center [658, 315] width 1317 height 455
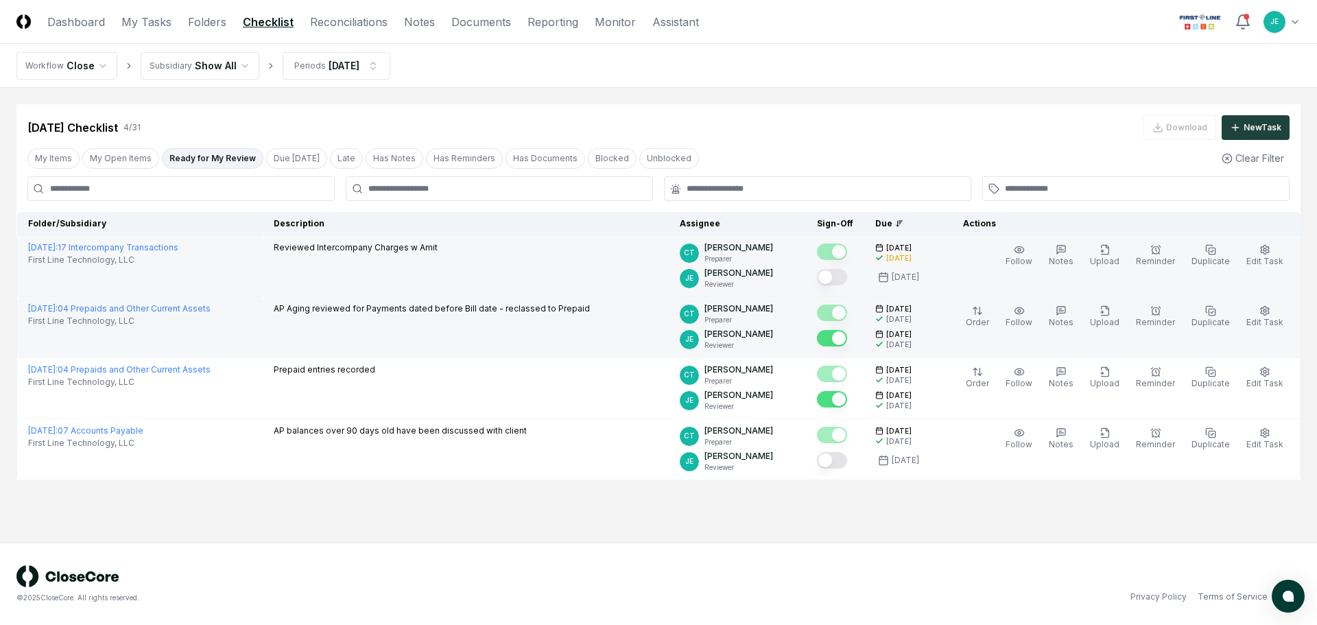
click at [847, 275] on button "Mark complete" at bounding box center [832, 277] width 30 height 16
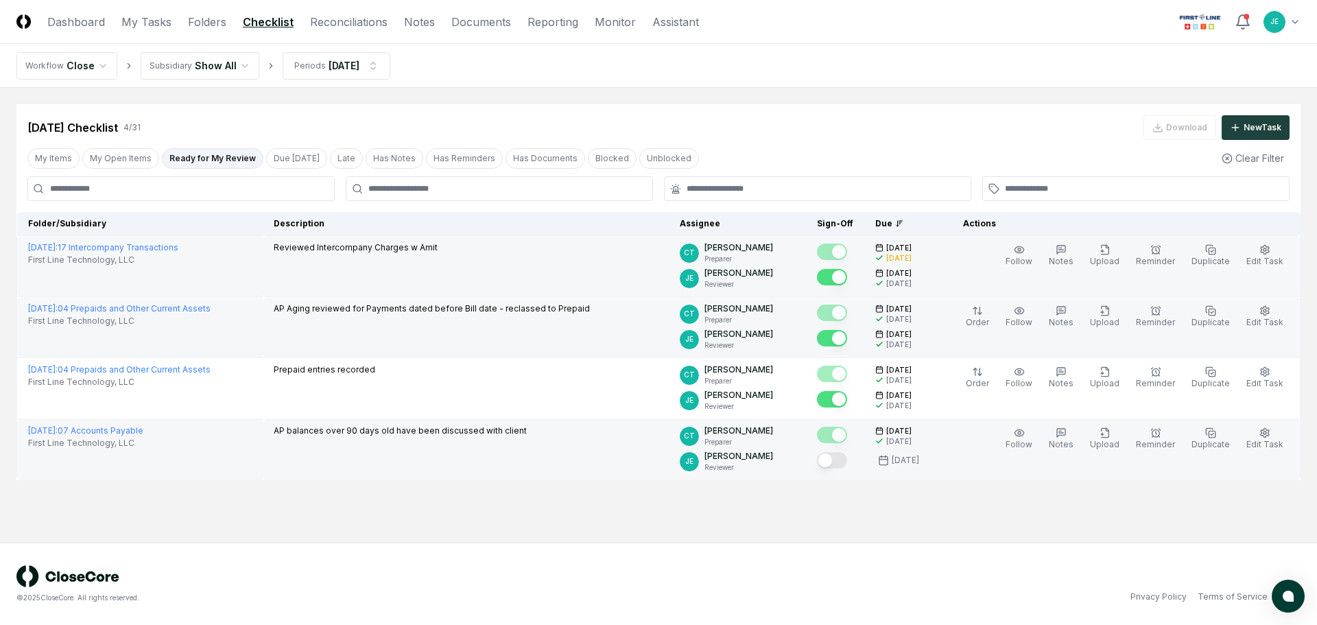
click at [847, 465] on button "Mark complete" at bounding box center [832, 460] width 30 height 16
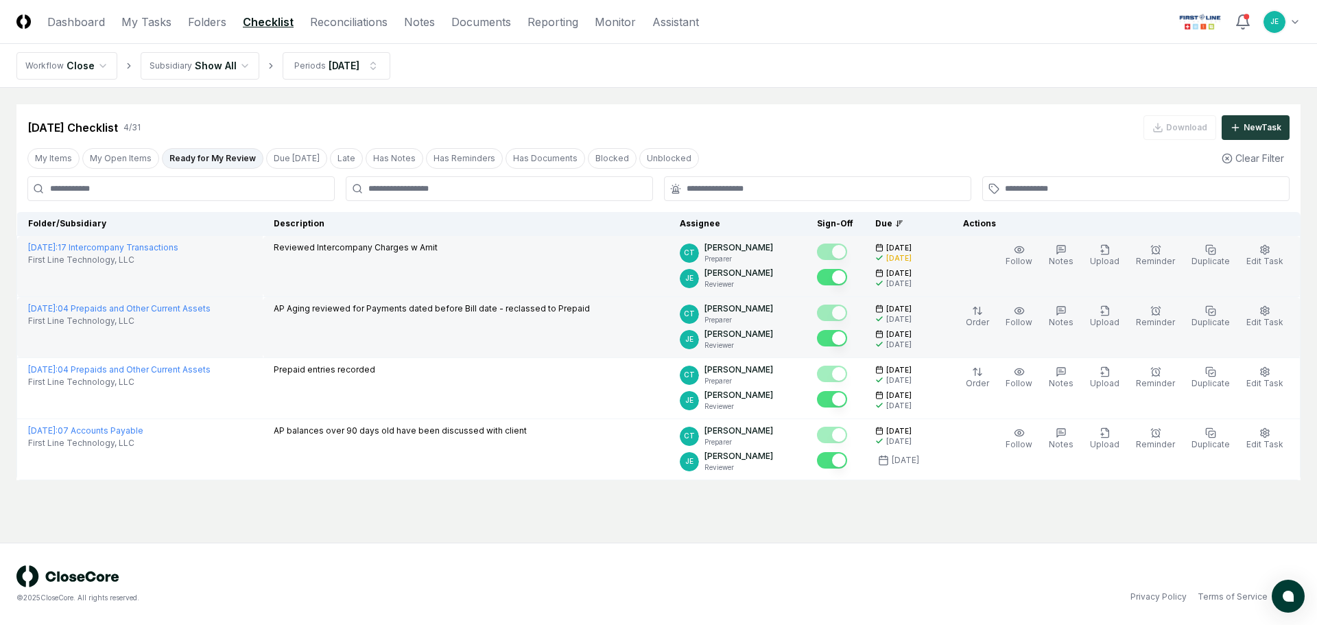
click at [799, 508] on main "Cancel Reassign Jul 2025 Checklist 4 / 31 Download New Task My Items My Open It…" at bounding box center [658, 315] width 1317 height 455
click at [333, 20] on link "Reconciliations" at bounding box center [349, 22] width 78 height 16
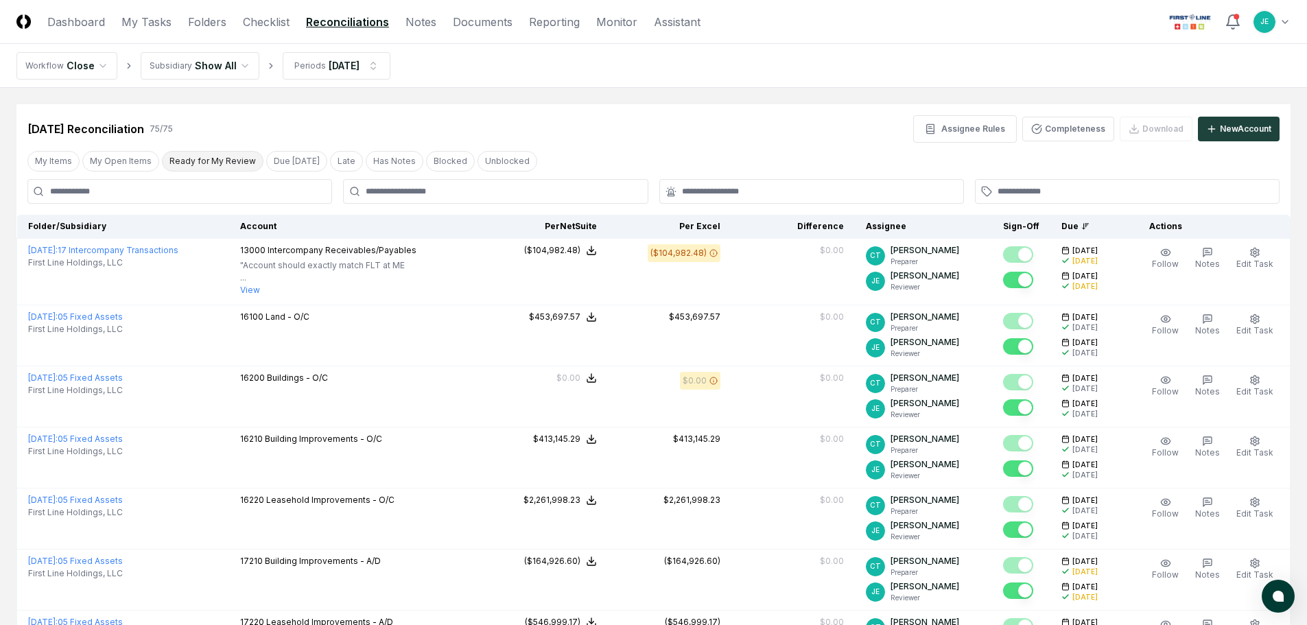
click at [217, 158] on button "Ready for My Review" at bounding box center [213, 161] width 102 height 21
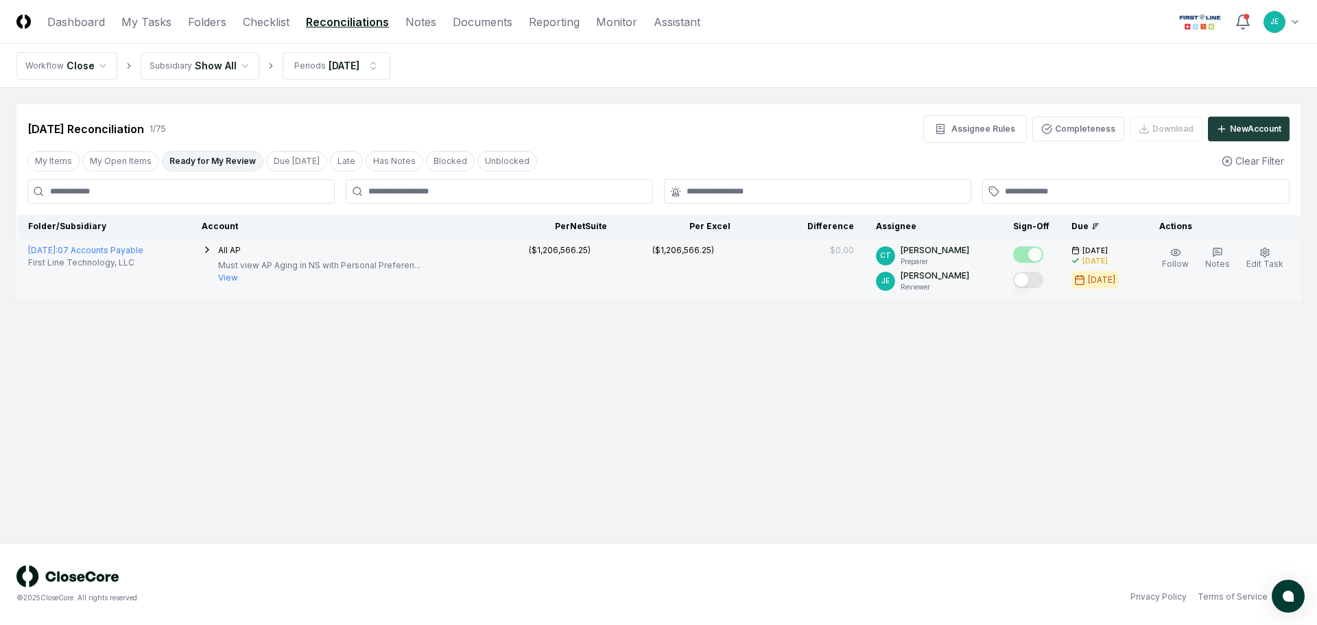
click at [1029, 281] on button "Mark complete" at bounding box center [1028, 280] width 30 height 16
click at [246, 21] on link "Checklist" at bounding box center [266, 22] width 47 height 16
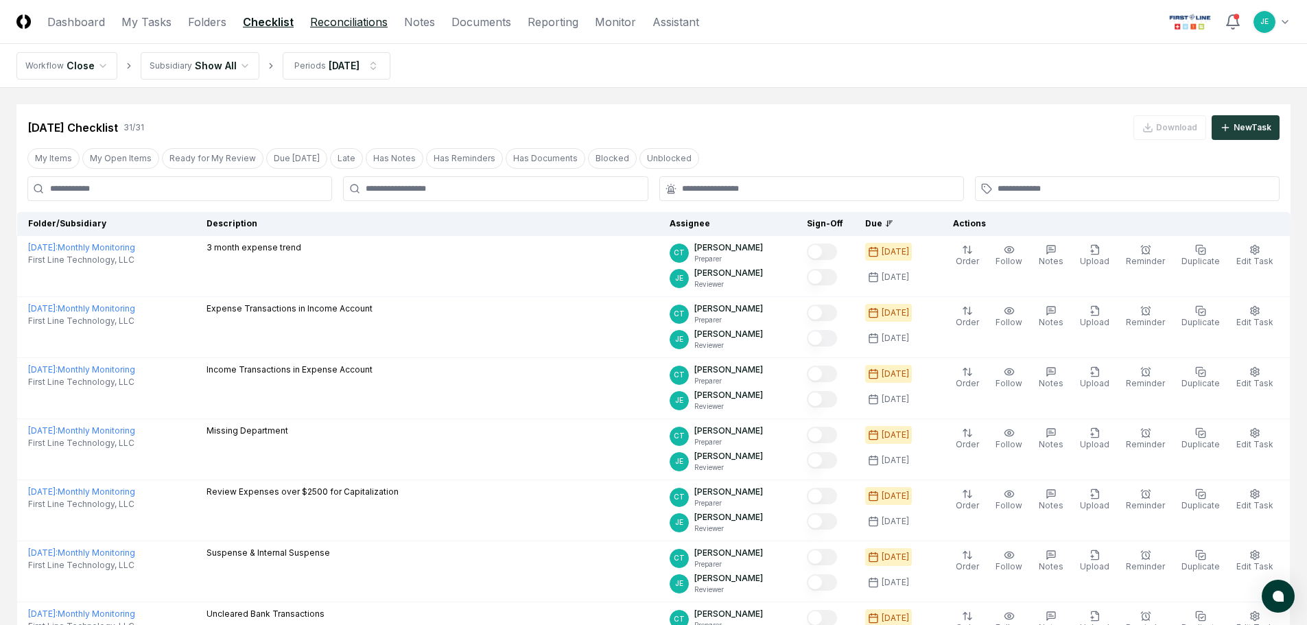
click at [347, 27] on link "Reconciliations" at bounding box center [349, 22] width 78 height 16
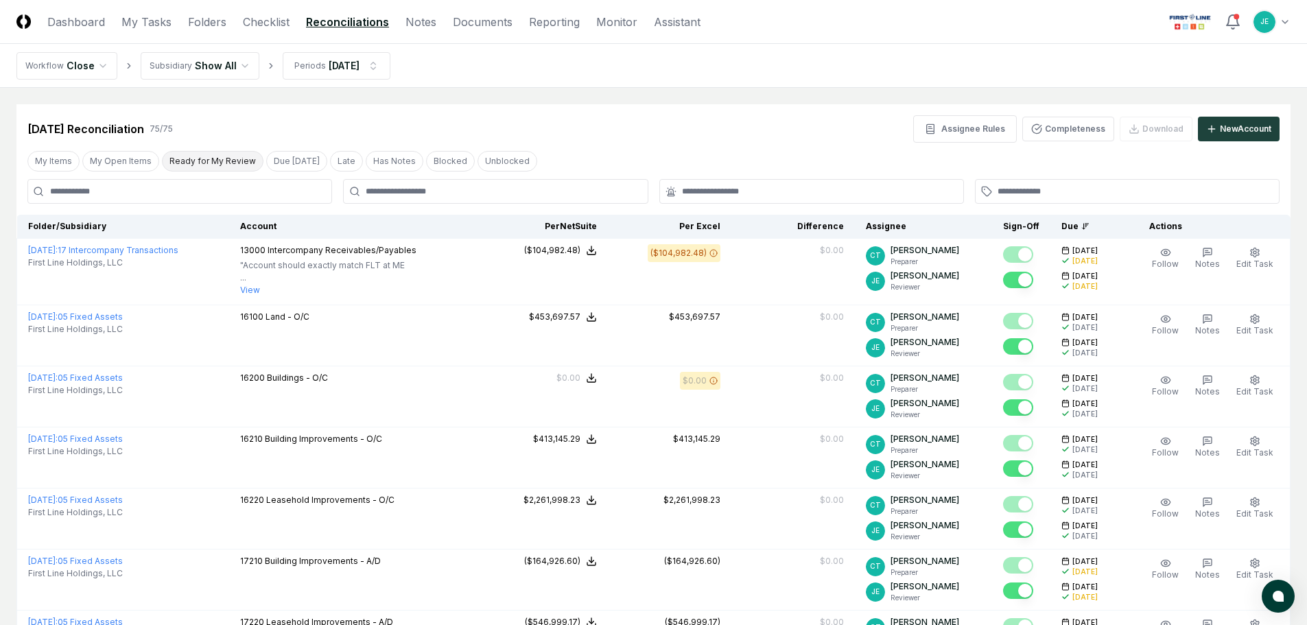
click at [191, 162] on button "Ready for My Review" at bounding box center [213, 161] width 102 height 21
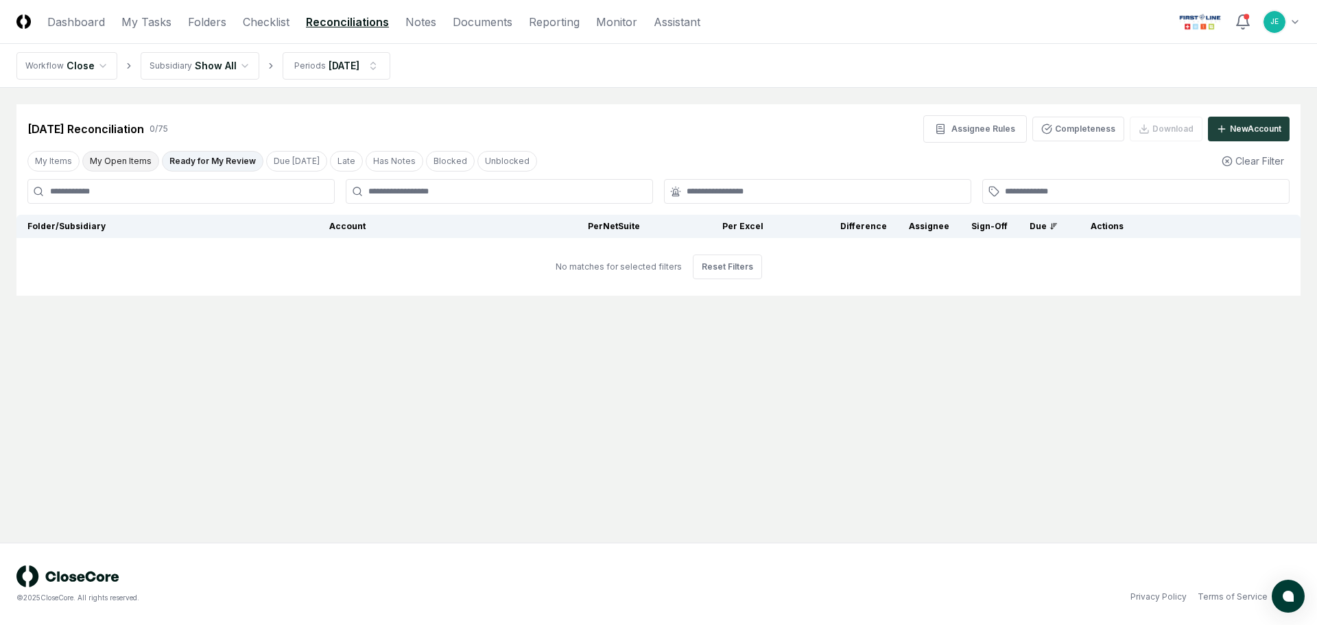
click at [133, 153] on button "My Open Items" at bounding box center [120, 161] width 77 height 21
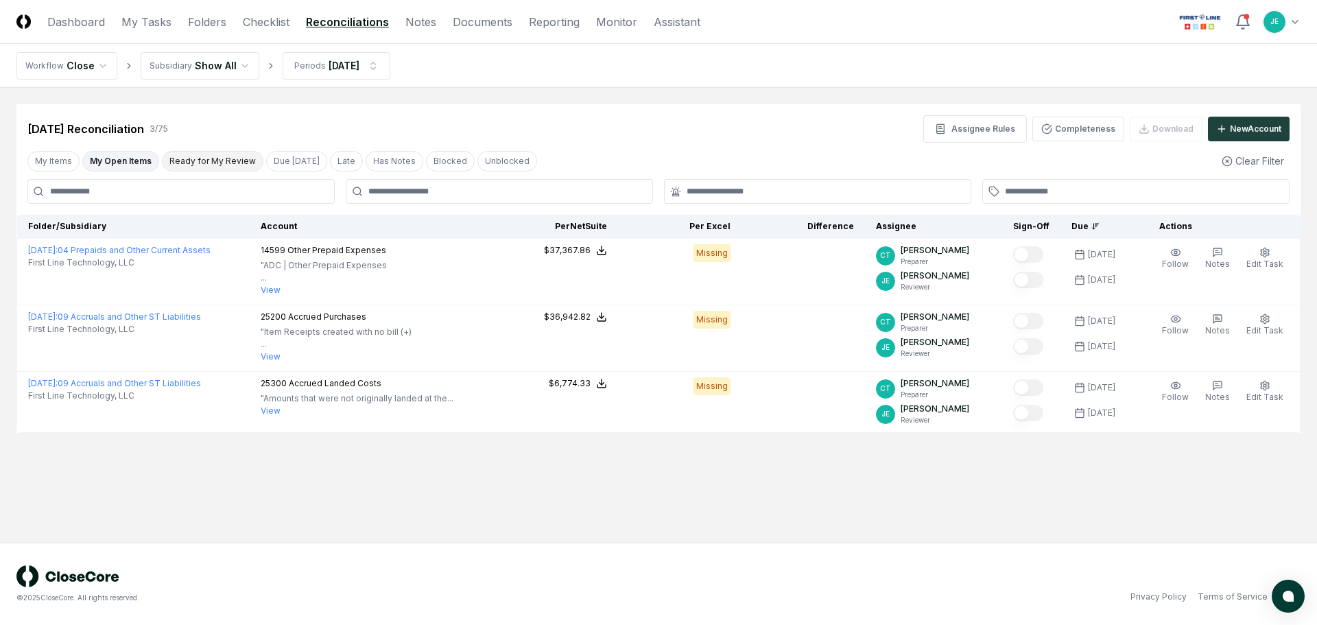
click at [239, 163] on button "Ready for My Review" at bounding box center [213, 161] width 102 height 21
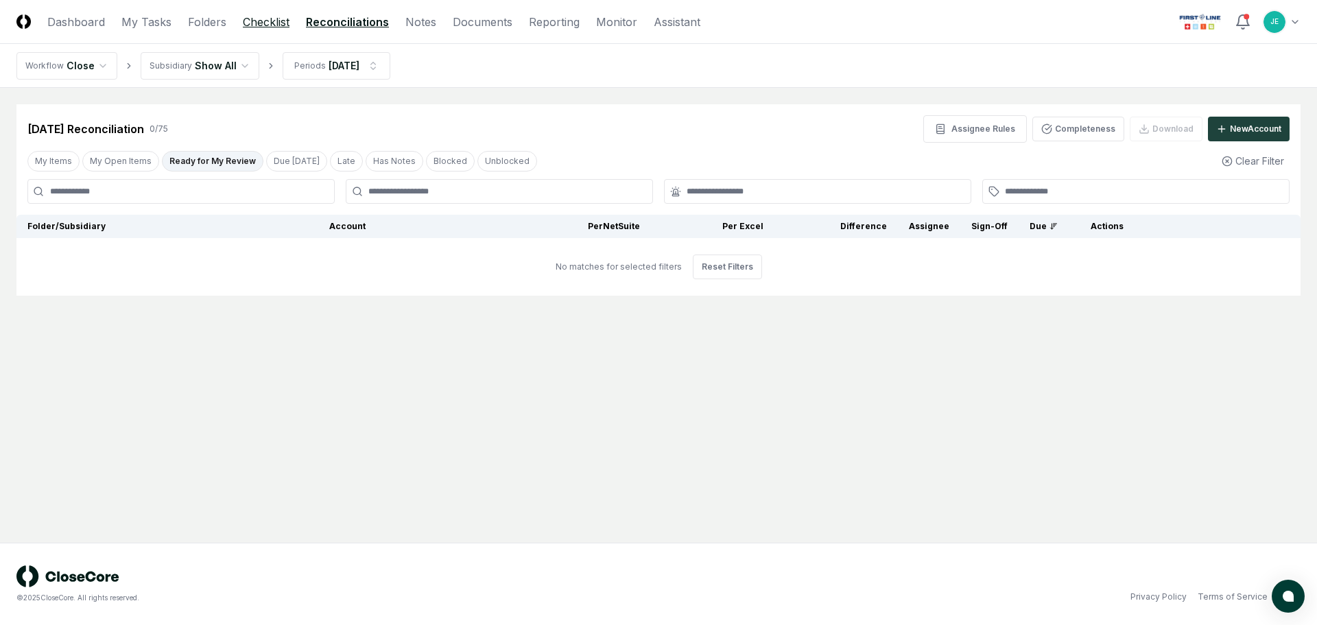
click at [256, 25] on link "Checklist" at bounding box center [266, 22] width 47 height 16
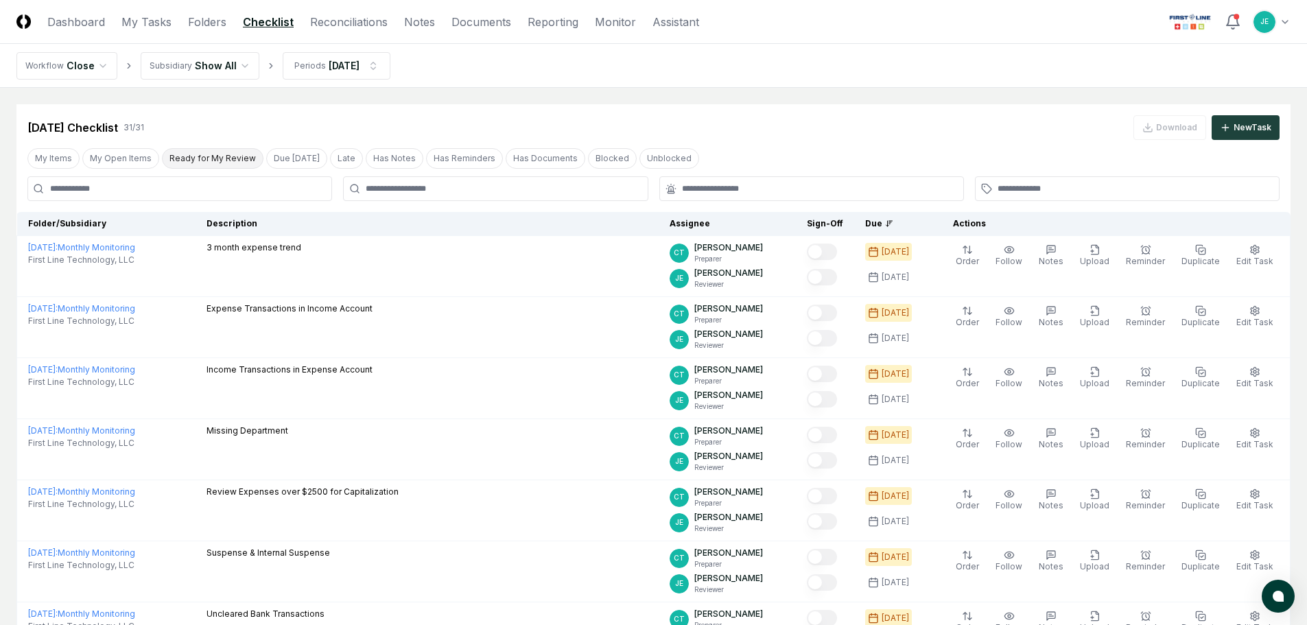
click at [190, 153] on button "Ready for My Review" at bounding box center [213, 158] width 102 height 21
